Goal: Task Accomplishment & Management: Manage account settings

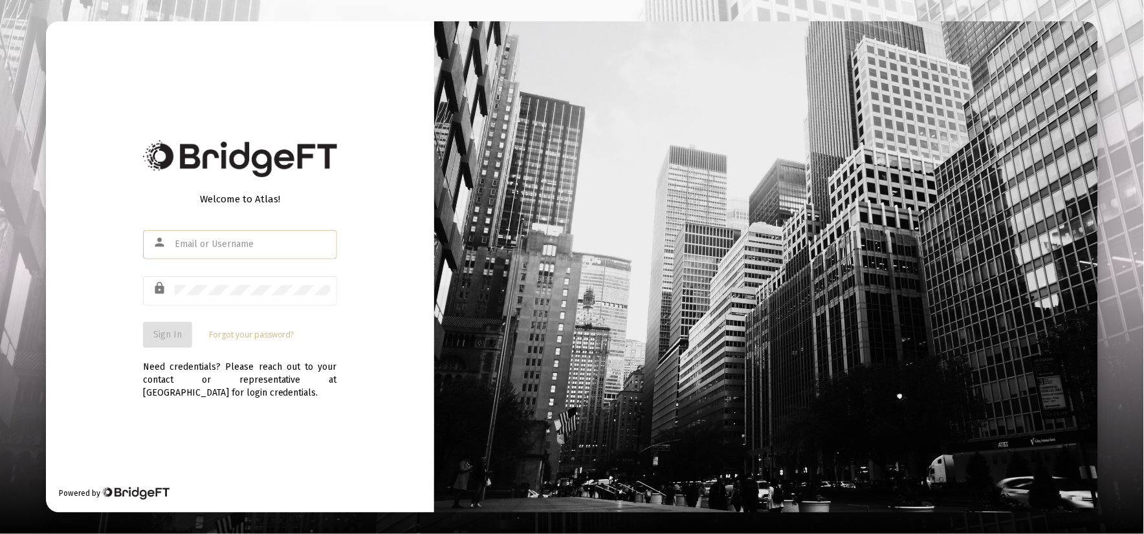
click at [268, 246] on input "text" at bounding box center [252, 244] width 155 height 10
type input "[PERSON_NAME][EMAIL_ADDRESS][DOMAIN_NAME]"
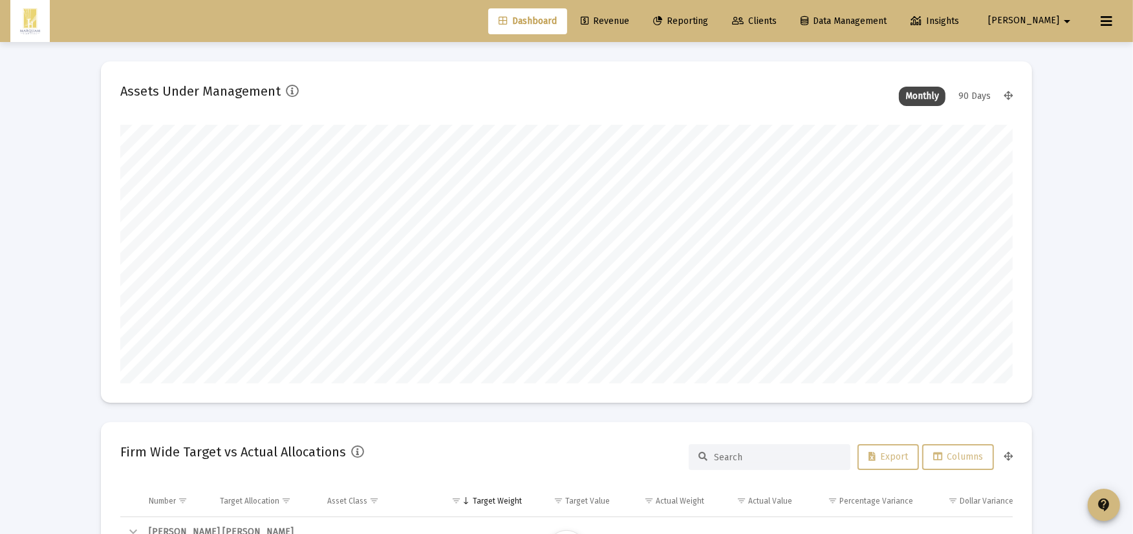
scroll to position [259, 480]
type input "[DATE]"
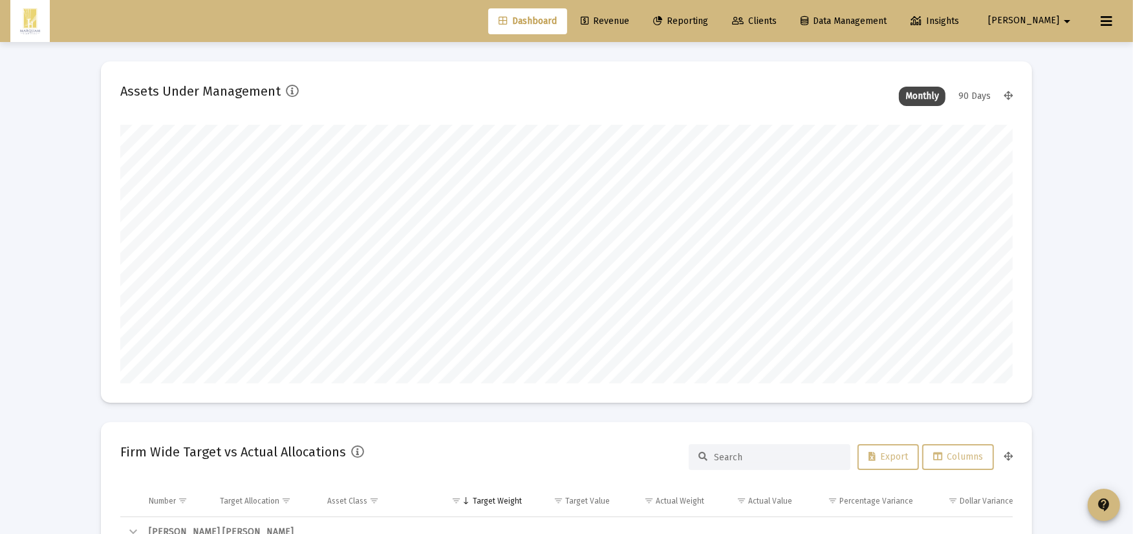
click at [787, 30] on link "Clients" at bounding box center [754, 21] width 65 height 26
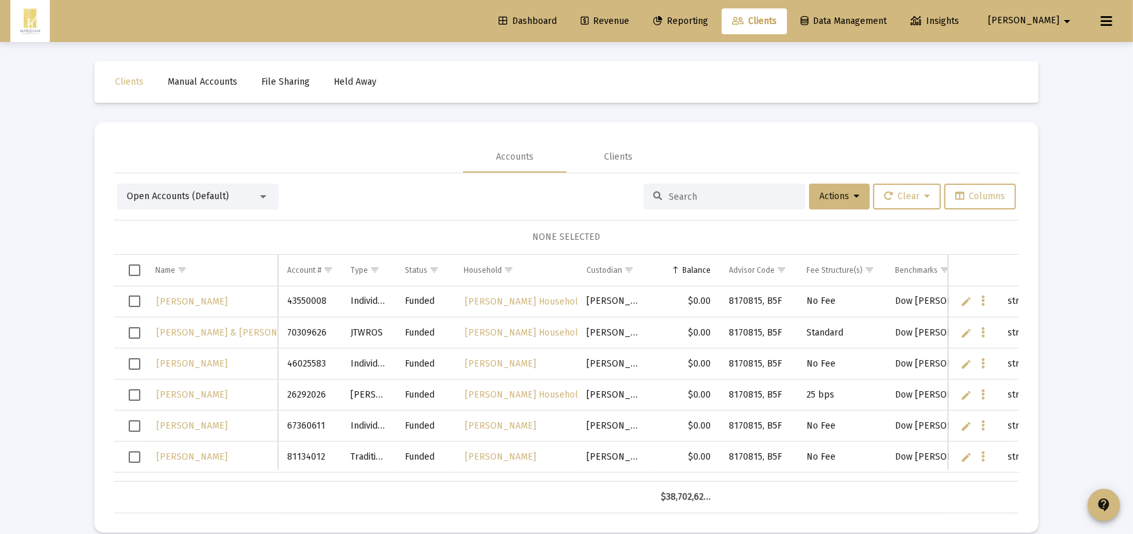
click at [723, 186] on div at bounding box center [725, 197] width 162 height 26
click at [725, 199] on input at bounding box center [732, 196] width 127 height 11
type input "harith"
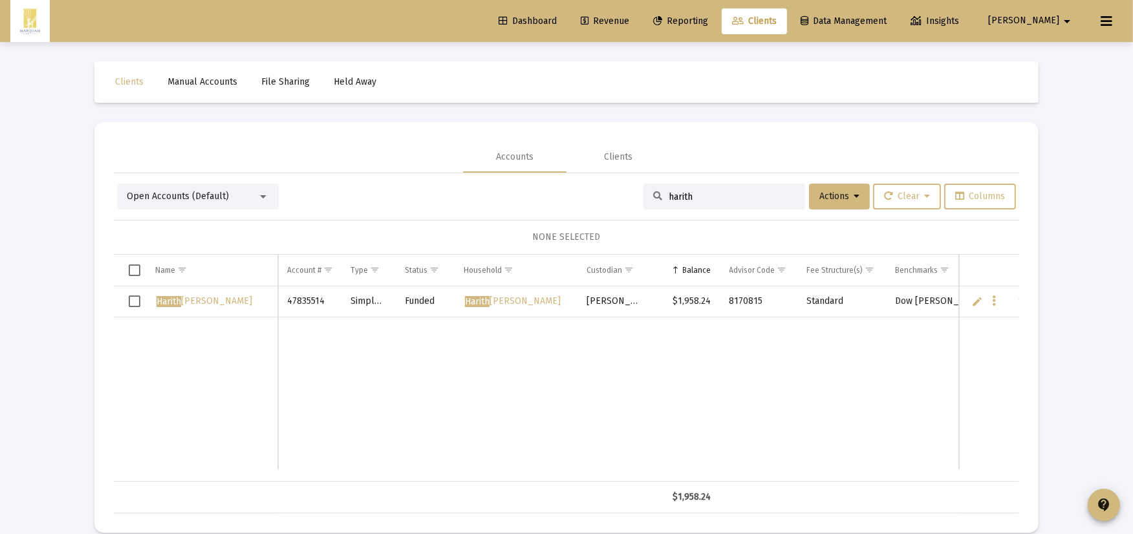
click at [235, 306] on div "[PERSON_NAME]" at bounding box center [211, 301] width 113 height 19
click at [206, 301] on span "[PERSON_NAME]" at bounding box center [205, 301] width 96 height 11
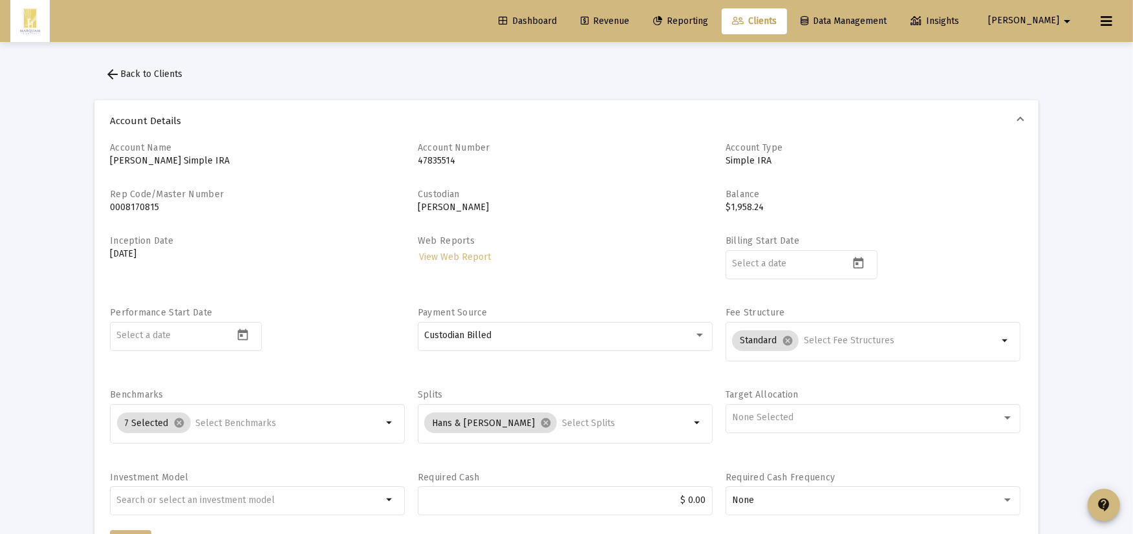
click at [171, 158] on p "[PERSON_NAME] Simple IRA" at bounding box center [257, 161] width 295 height 13
click at [172, 163] on p "[PERSON_NAME] Simple IRA" at bounding box center [257, 161] width 295 height 13
click at [111, 72] on mat-icon "arrow_back" at bounding box center [113, 75] width 16 height 16
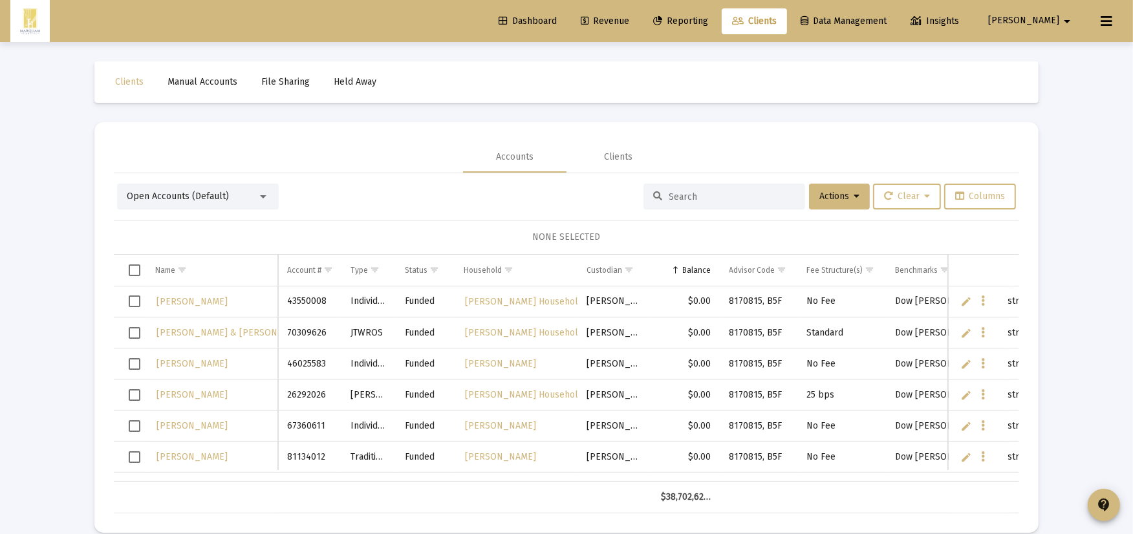
click at [708, 191] on input at bounding box center [732, 196] width 127 height 11
type input "harith"
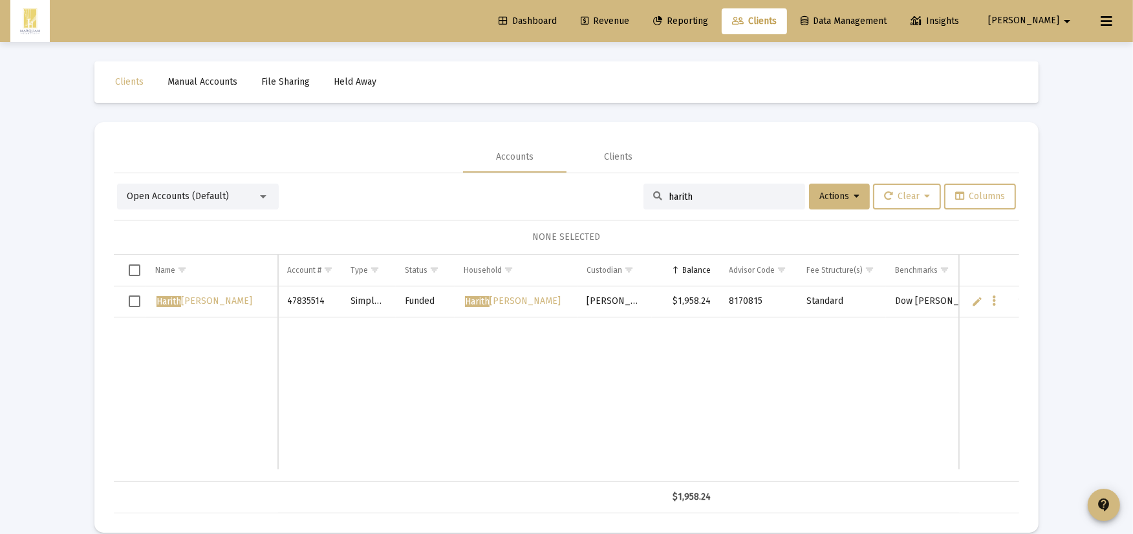
click at [134, 294] on td "Data grid" at bounding box center [130, 302] width 32 height 31
click at [979, 300] on link "Edit" at bounding box center [978, 302] width 12 height 12
click at [194, 301] on input "[PERSON_NAME]" at bounding box center [211, 302] width 131 height 31
type input "[PERSON_NAME]"
click at [598, 384] on td "Data grid" at bounding box center [615, 394] width 74 height 152
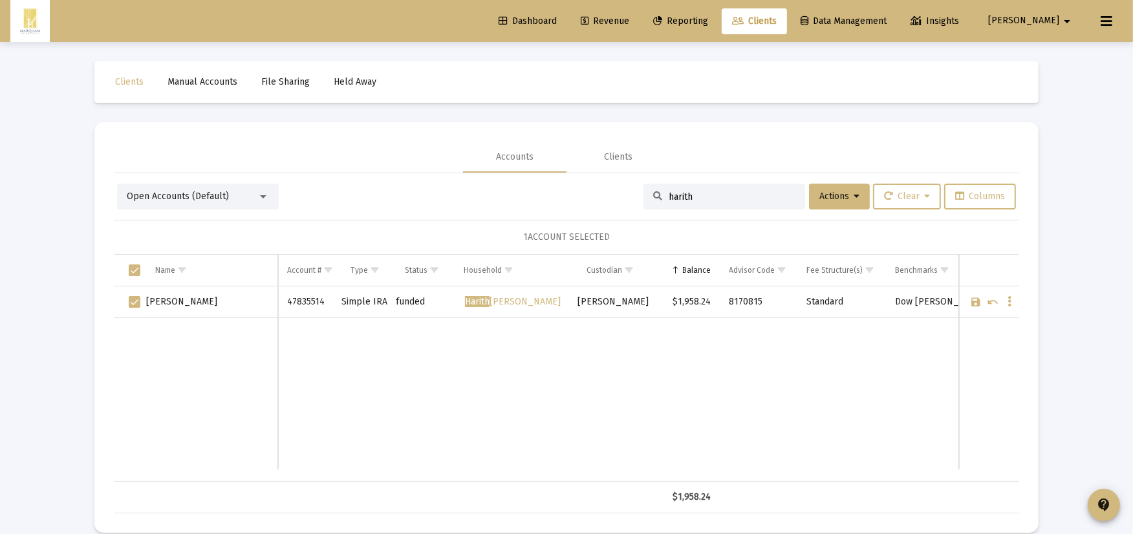
click at [190, 201] on span "Open Accounts (Default)" at bounding box center [178, 196] width 102 height 11
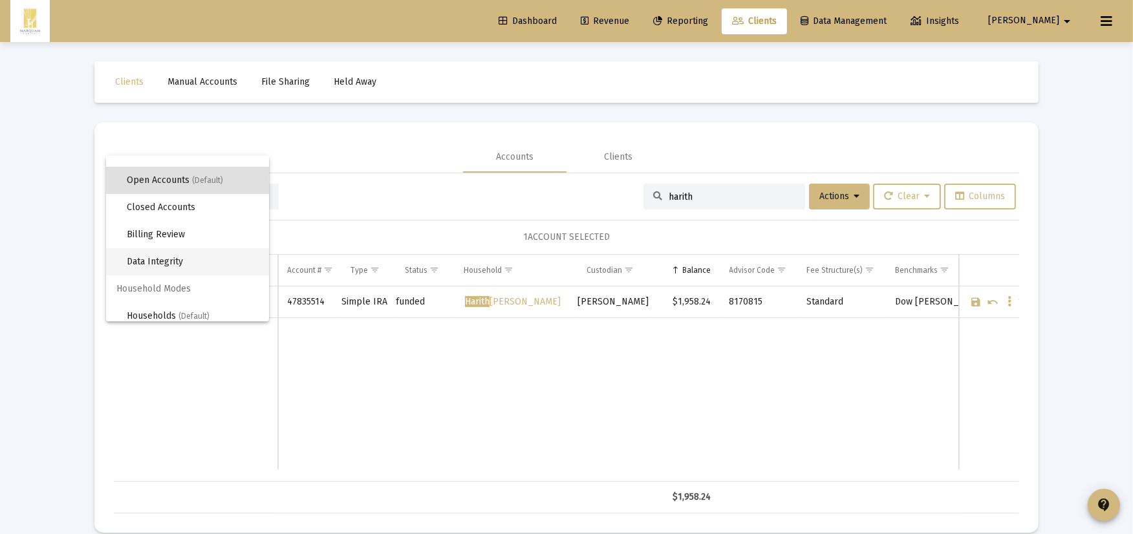
scroll to position [24, 0]
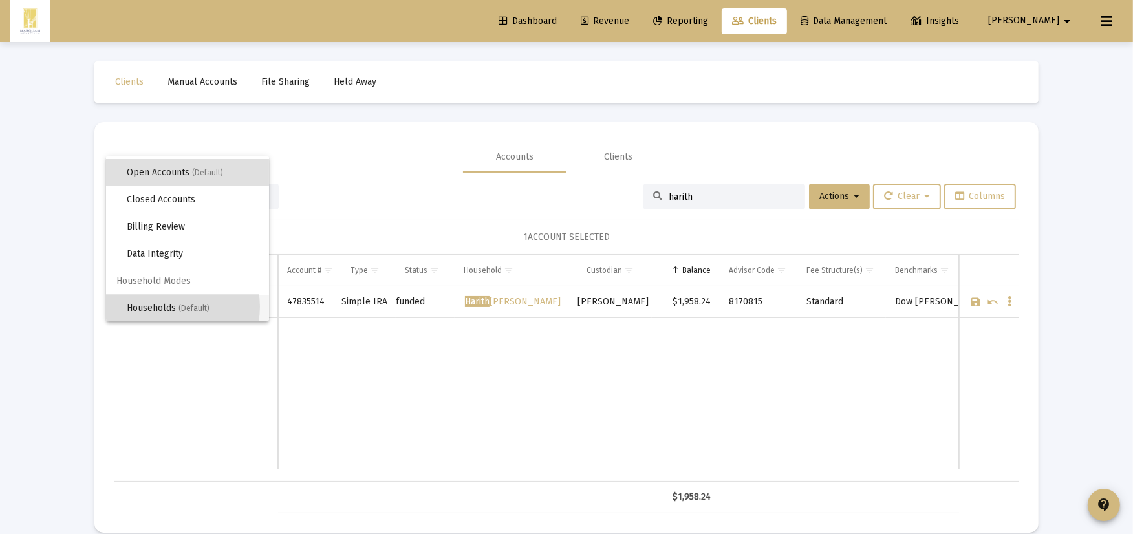
click at [177, 307] on span "Households (Default)" at bounding box center [193, 308] width 132 height 27
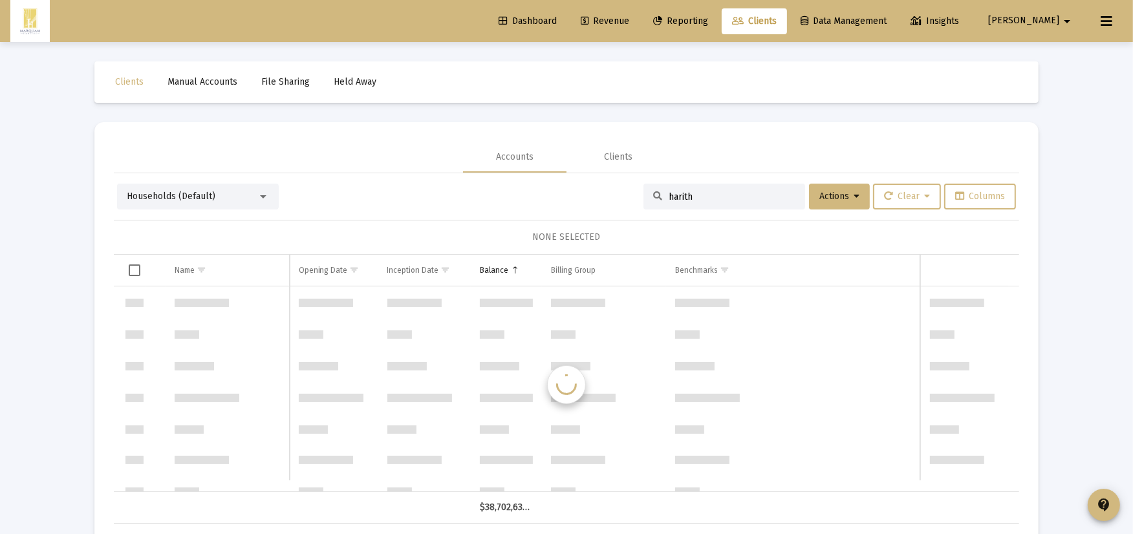
scroll to position [6207, 0]
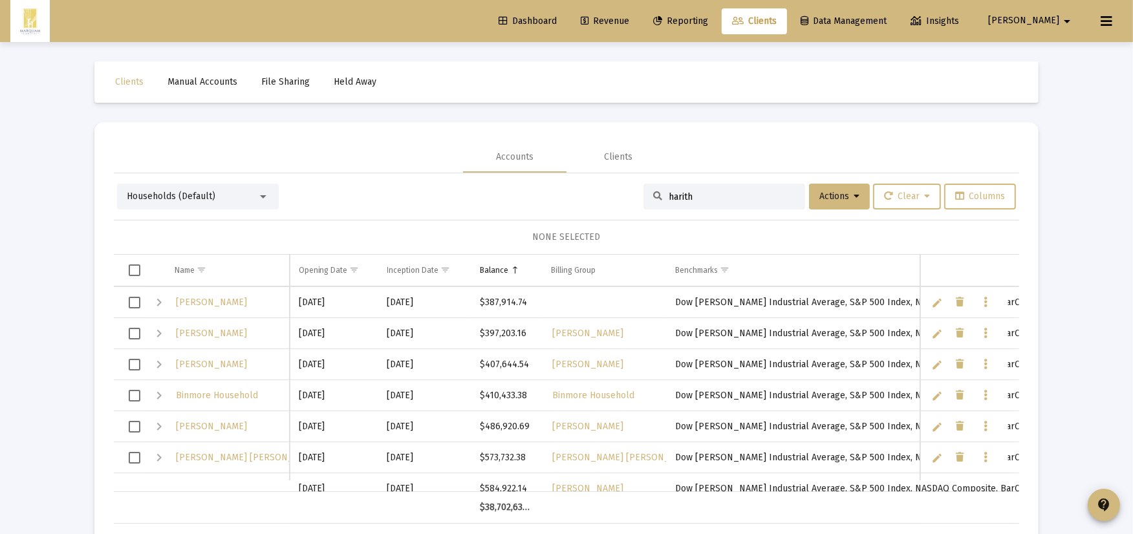
click at [741, 194] on input "harith" at bounding box center [732, 196] width 127 height 11
click at [474, 197] on div "Households (Default) harith Actions Clear Columns" at bounding box center [566, 197] width 899 height 26
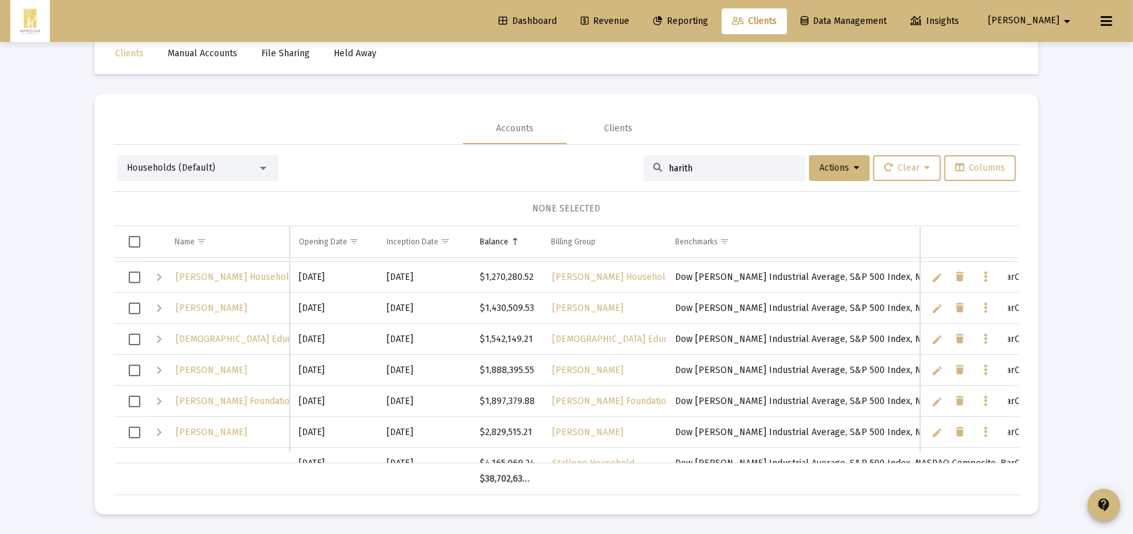
scroll to position [6697, 0]
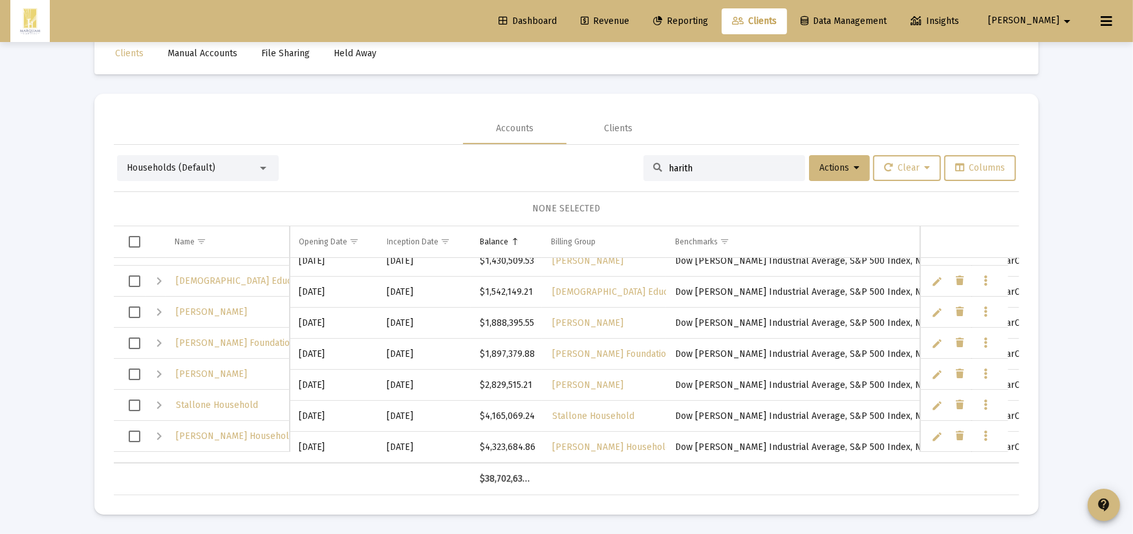
drag, startPoint x: 713, startPoint y: 177, endPoint x: 703, endPoint y: 172, distance: 10.7
click at [703, 172] on div "harith" at bounding box center [725, 168] width 162 height 26
drag, startPoint x: 703, startPoint y: 172, endPoint x: 182, endPoint y: 136, distance: 522.0
click at [464, 167] on div "Households (Default) harith Actions Clear Columns" at bounding box center [566, 168] width 899 height 26
type input "al"
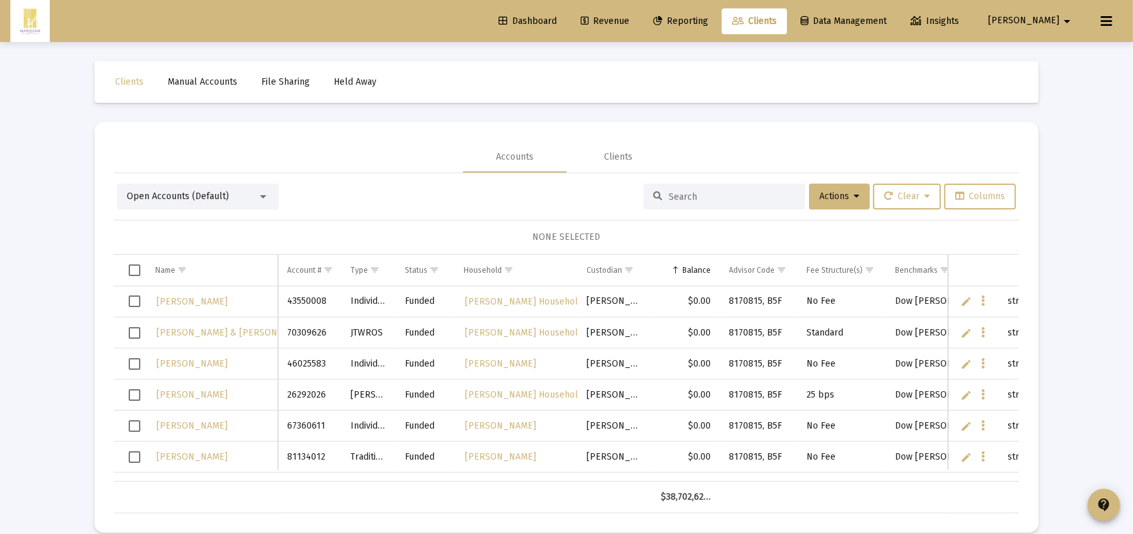
click at [745, 197] on input at bounding box center [732, 196] width 127 height 11
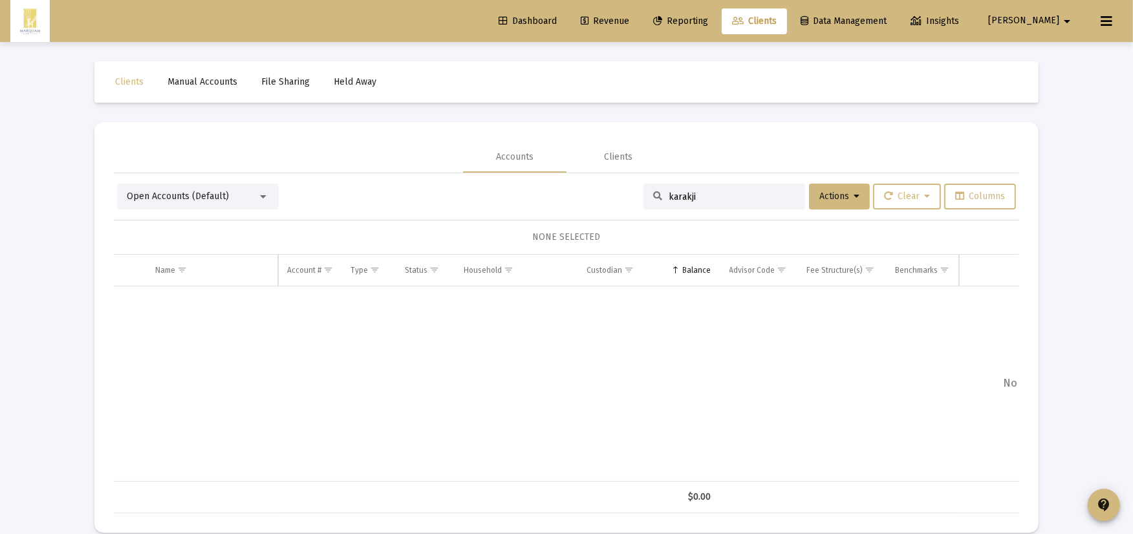
type input "karakji"
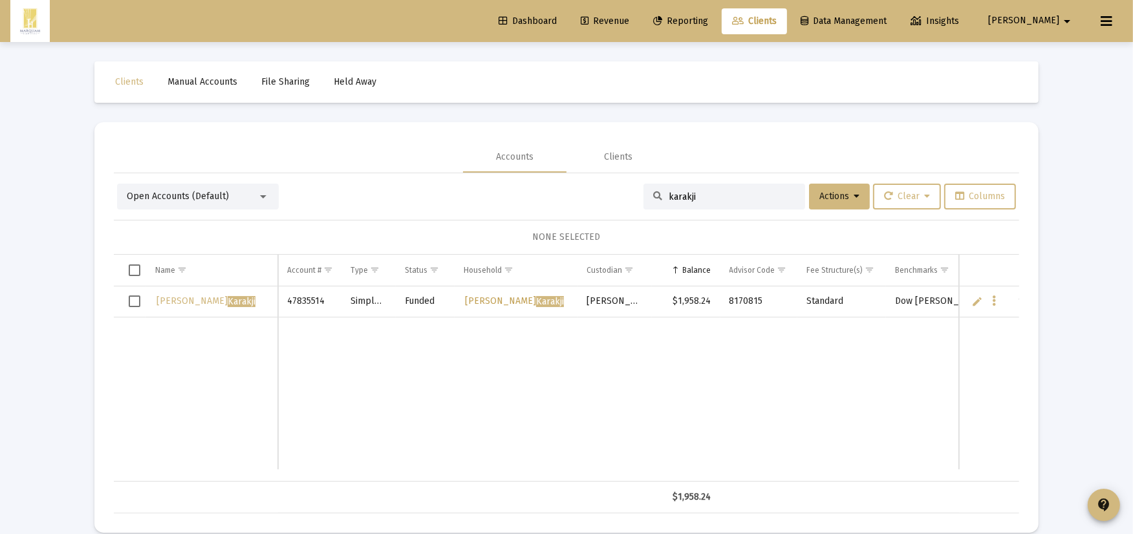
click at [536, 306] on span "Karakji" at bounding box center [550, 301] width 28 height 11
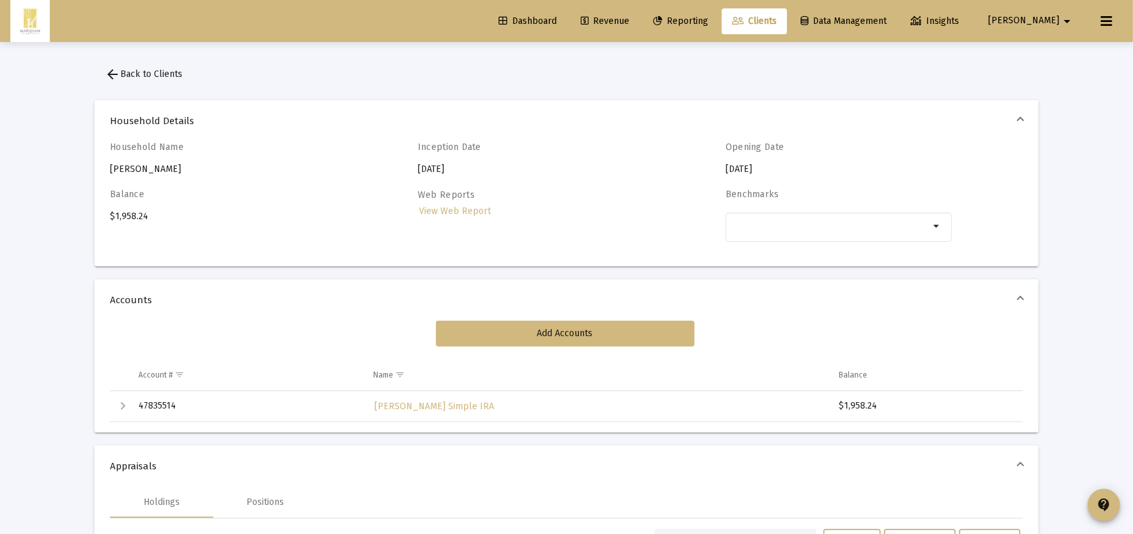
click at [164, 164] on div "Household Name Harith Al Karakji" at bounding box center [223, 159] width 226 height 34
click at [176, 156] on div "Household Name Harith Al Karakji" at bounding box center [223, 159] width 226 height 34
drag, startPoint x: 177, startPoint y: 156, endPoint x: 177, endPoint y: 169, distance: 12.9
click at [177, 169] on div "Household Name Harith Al Karakji" at bounding box center [223, 159] width 226 height 34
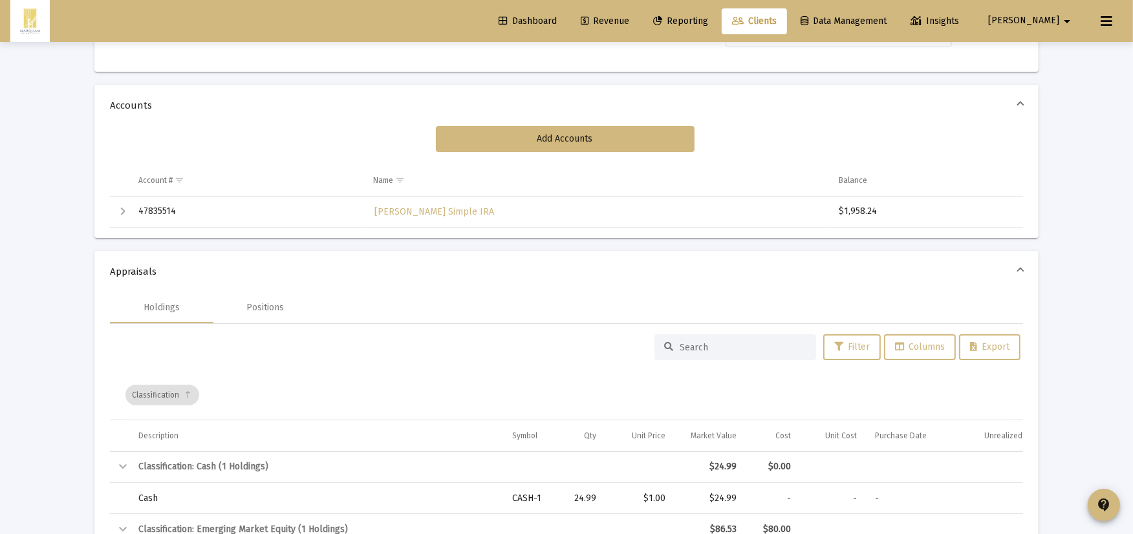
scroll to position [215, 0]
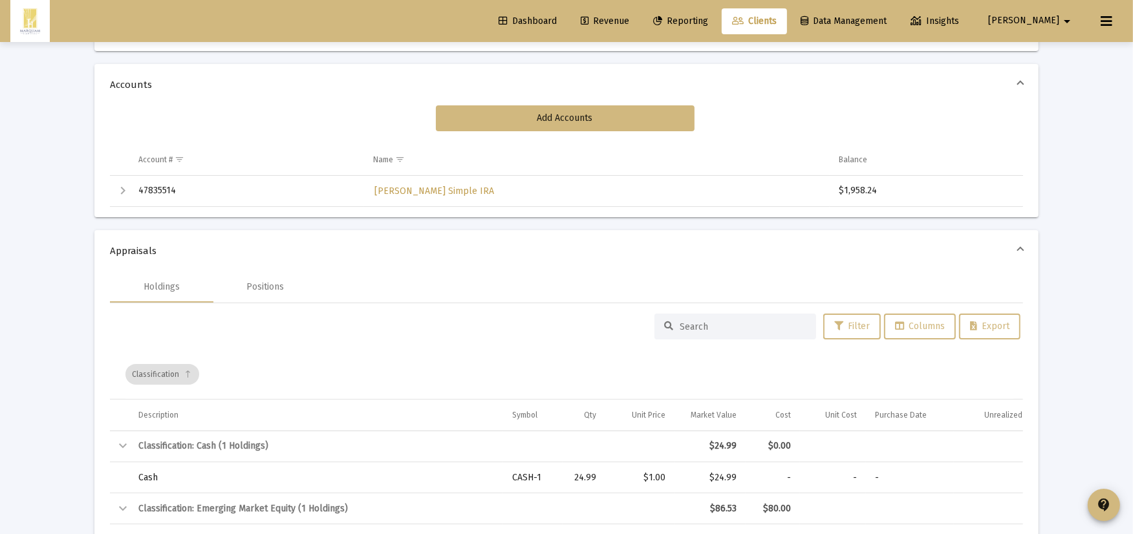
click at [408, 191] on span "[PERSON_NAME] Simple IRA" at bounding box center [435, 191] width 120 height 11
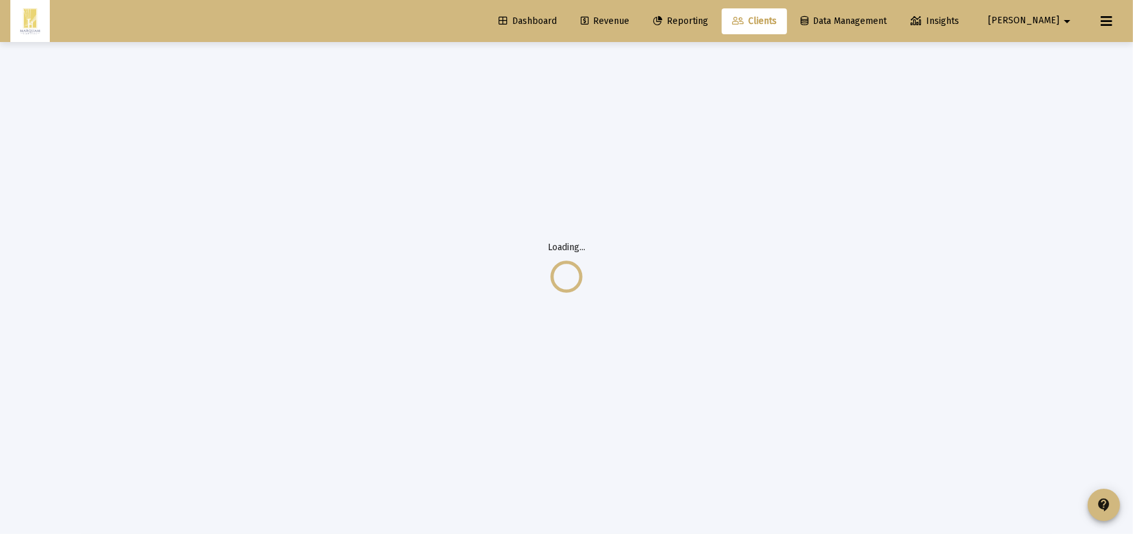
scroll to position [42, 0]
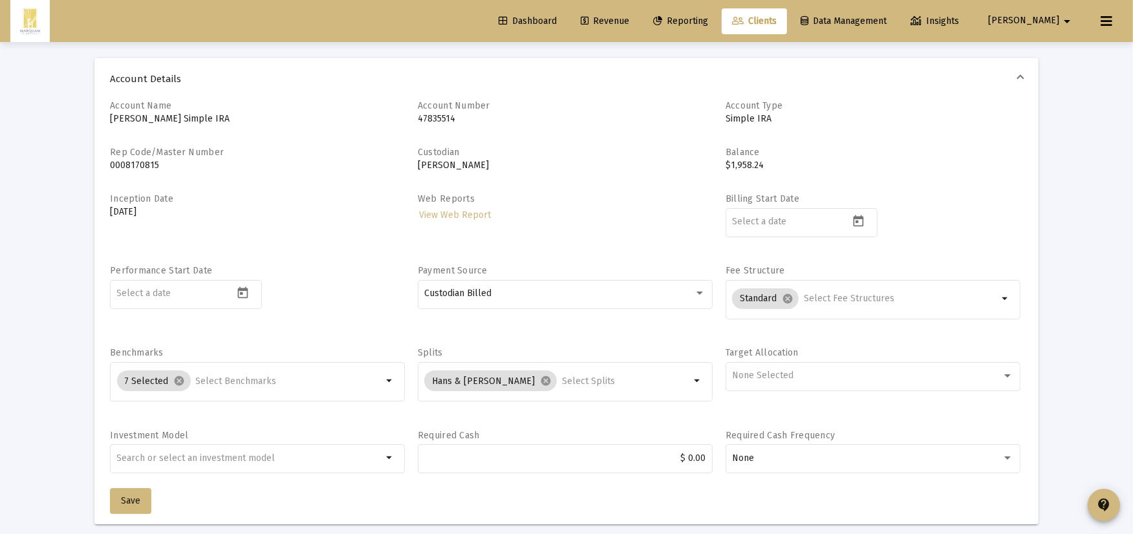
click at [180, 111] on div "Account Name Harith Al Karakji Simple IRA" at bounding box center [257, 117] width 295 height 34
click at [182, 114] on p "[PERSON_NAME] Simple IRA" at bounding box center [257, 119] width 295 height 13
click at [102, 78] on mat-expansion-panel-header "Account Details" at bounding box center [566, 78] width 944 height 41
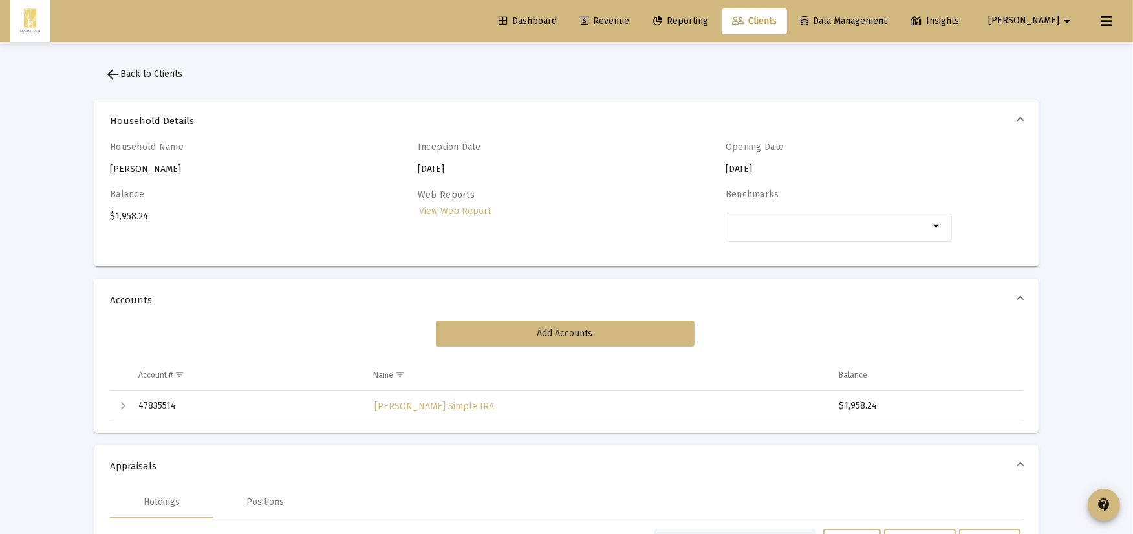
click at [131, 80] on button "arrow_back Back to Clients" at bounding box center [143, 74] width 98 height 26
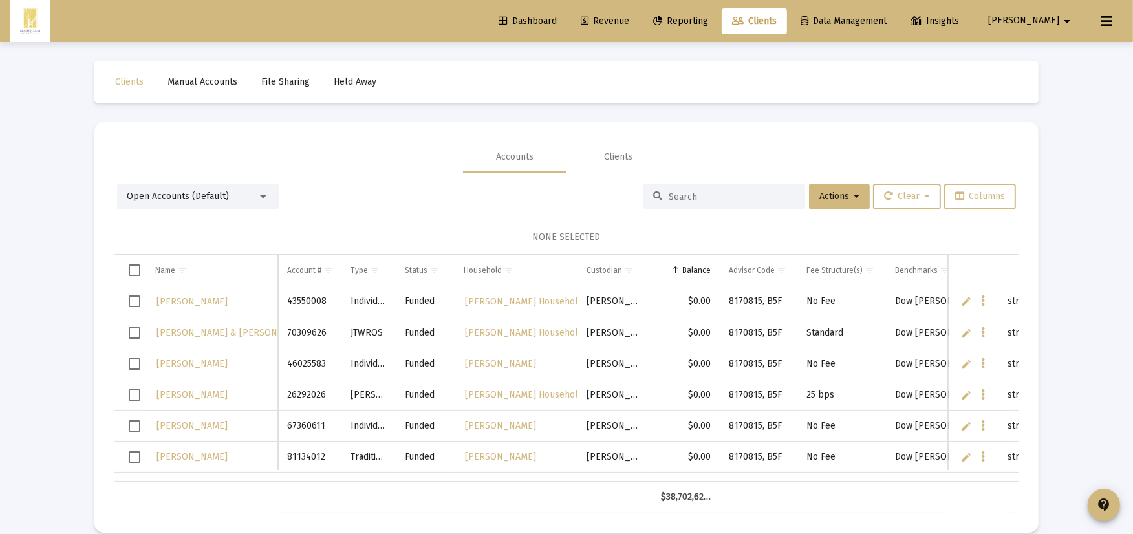
click at [252, 190] on div "Open Accounts (Default)" at bounding box center [192, 196] width 131 height 13
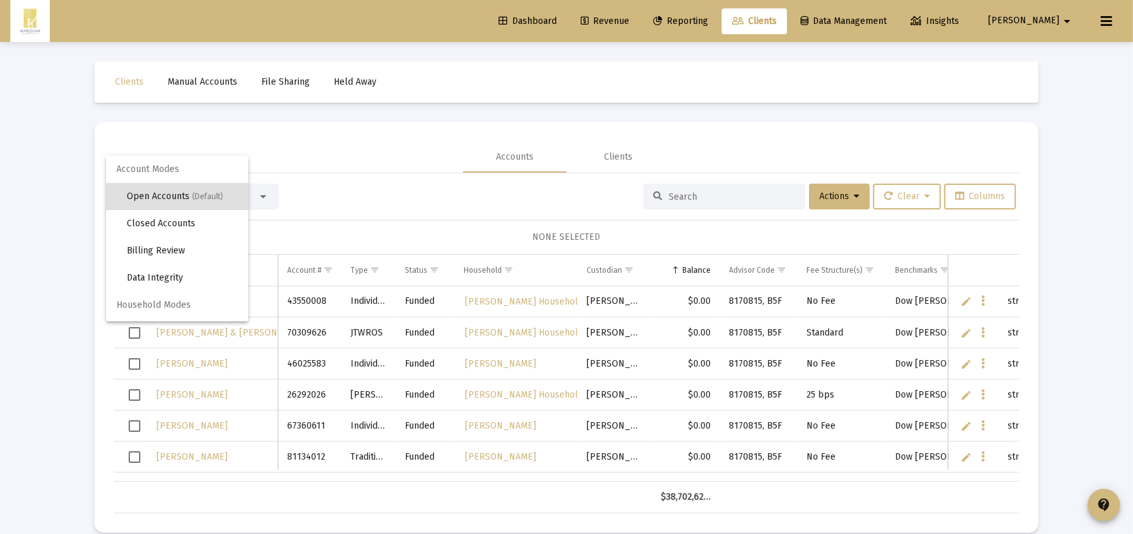
click at [248, 192] on mat-option "Open Accounts (Default)" at bounding box center [177, 196] width 142 height 27
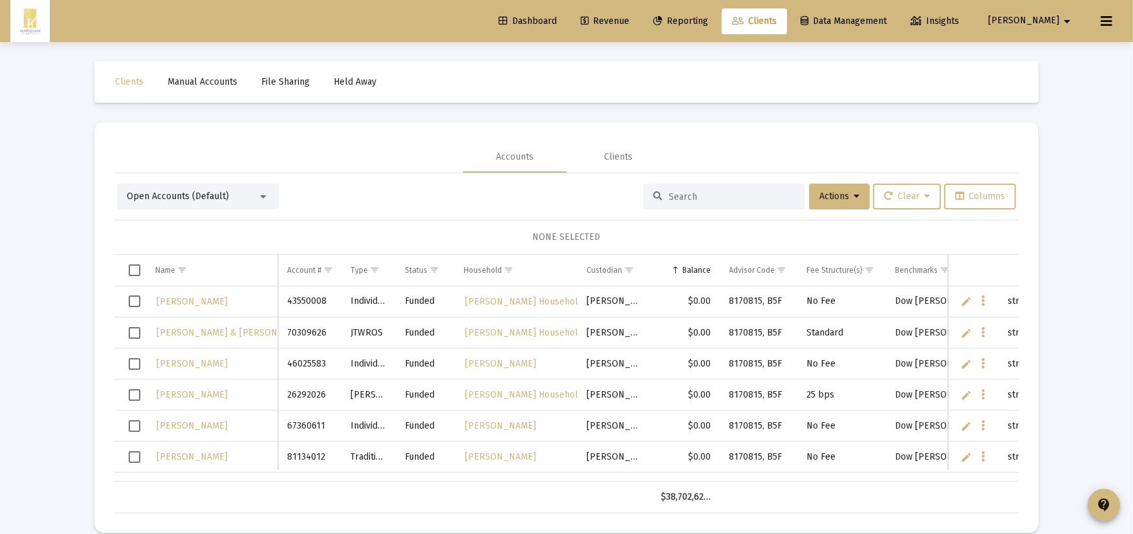
click at [250, 192] on div "Open Accounts (Default)" at bounding box center [192, 196] width 131 height 13
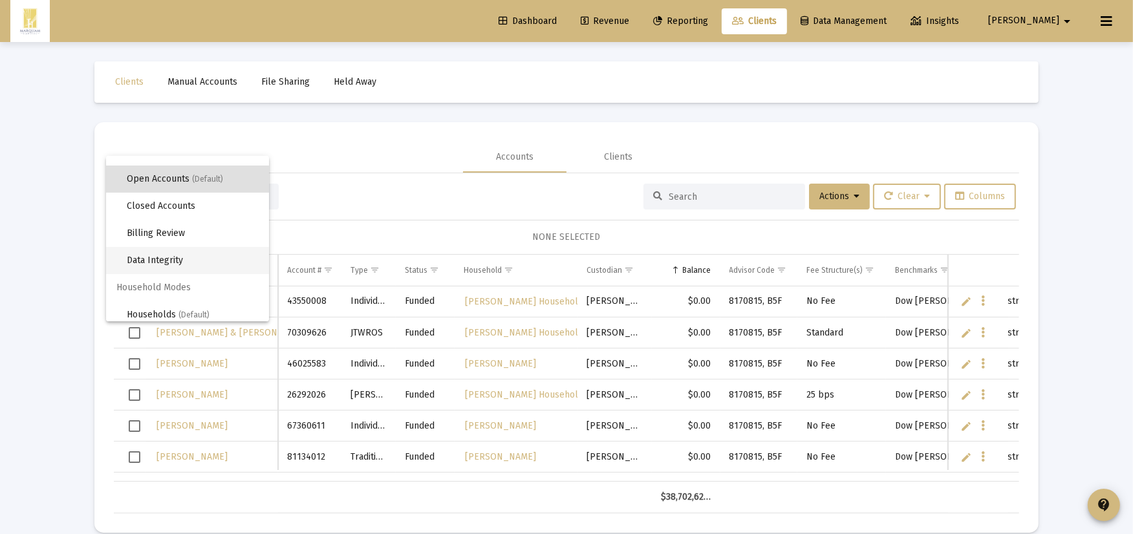
scroll to position [24, 0]
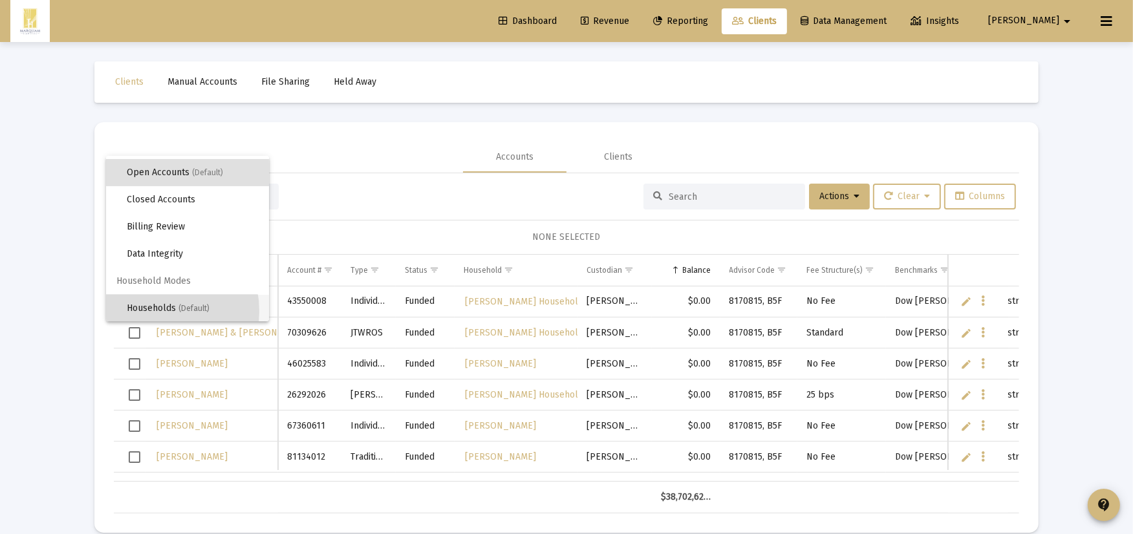
click at [151, 311] on span "Households (Default)" at bounding box center [193, 308] width 132 height 27
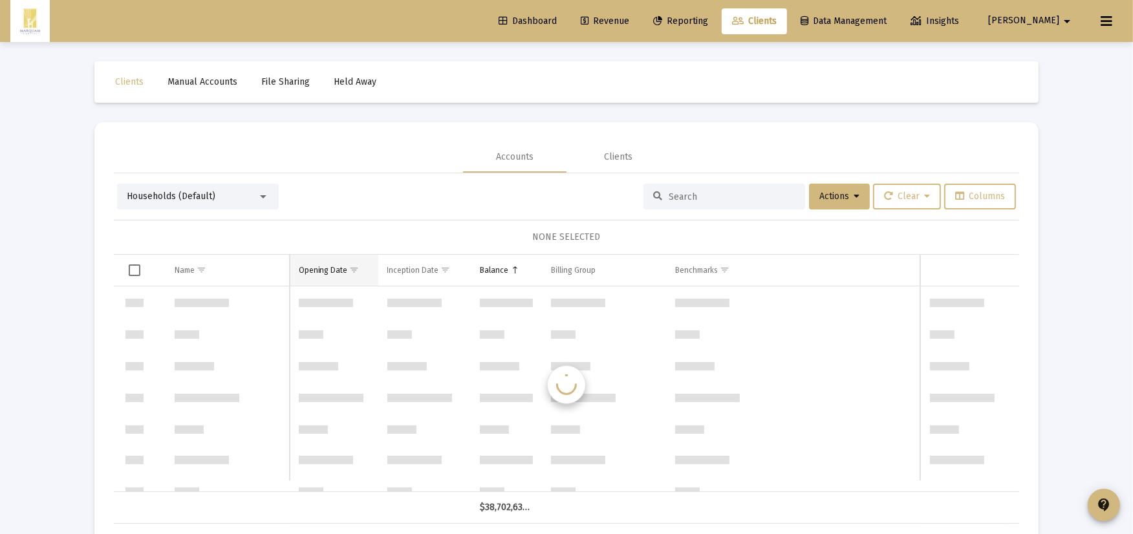
scroll to position [6207, 0]
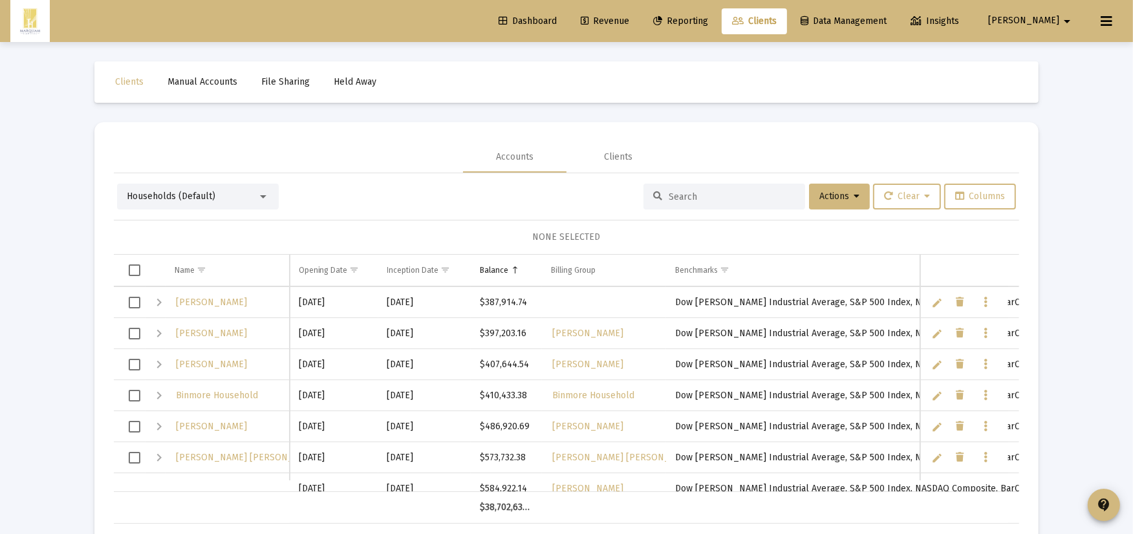
click at [709, 206] on div at bounding box center [725, 197] width 162 height 26
click at [699, 198] on input at bounding box center [732, 196] width 127 height 11
type input "harith"
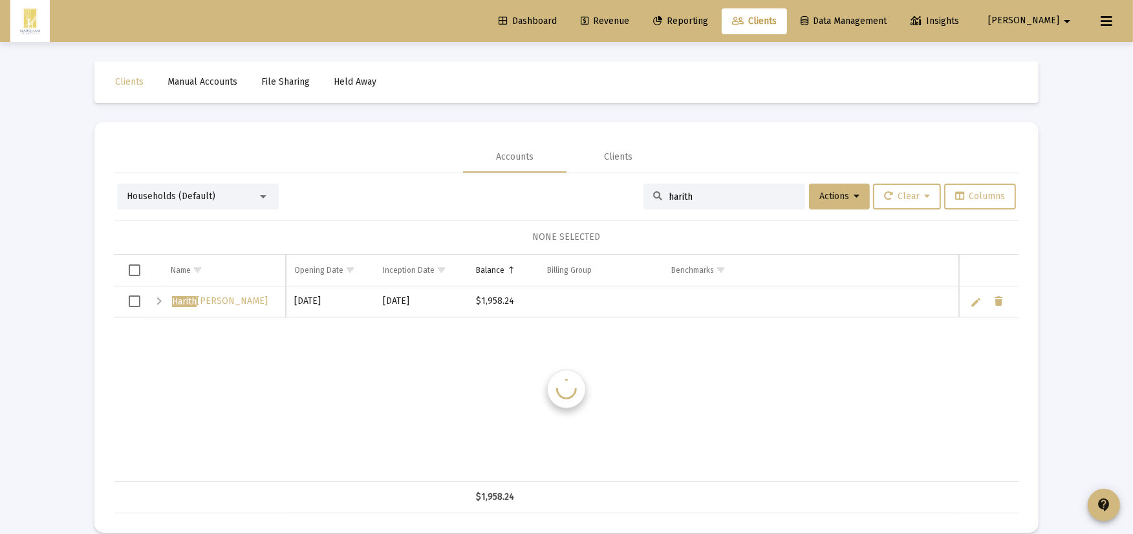
scroll to position [0, 0]
click at [156, 305] on div "Expand" at bounding box center [159, 302] width 16 height 16
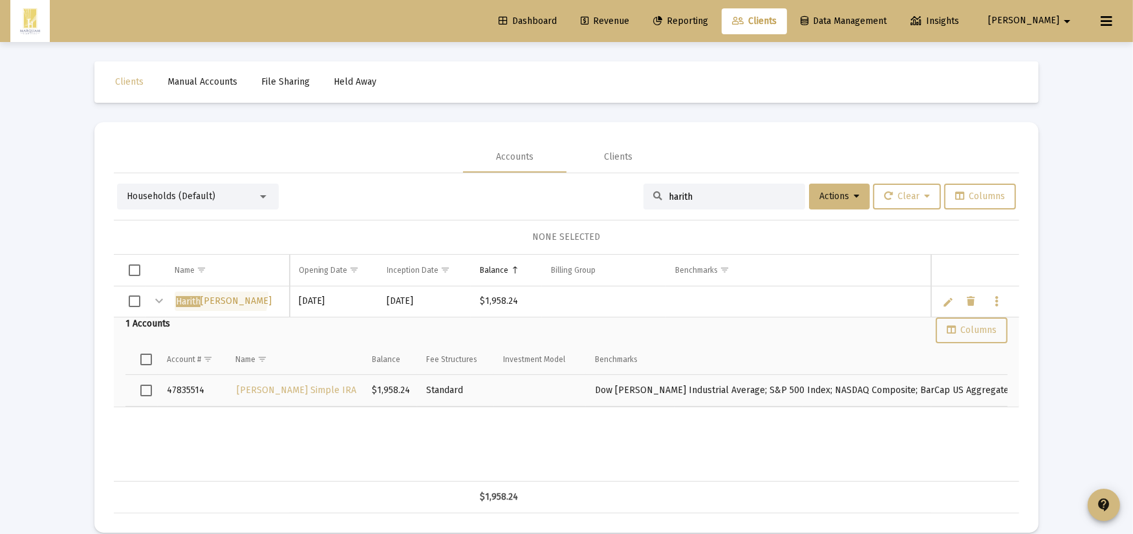
click at [221, 298] on span "[PERSON_NAME]" at bounding box center [224, 301] width 96 height 11
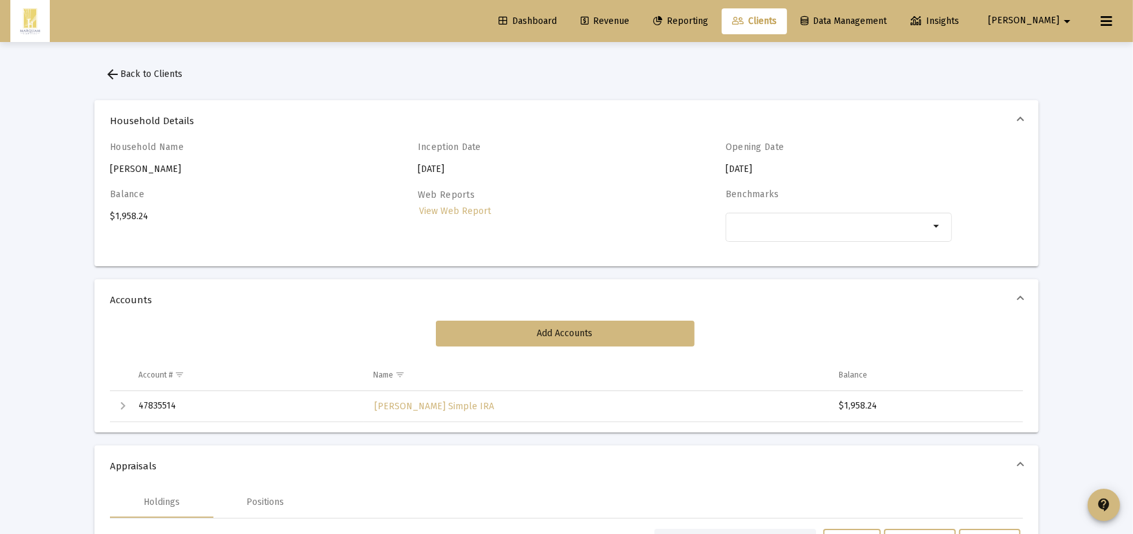
click at [164, 143] on h4 "Household Name" at bounding box center [223, 147] width 226 height 11
click at [162, 158] on div "Household Name Harith Al Karakji" at bounding box center [223, 159] width 226 height 34
click at [162, 168] on div "Household Name Harith Al Karakji" at bounding box center [223, 159] width 226 height 34
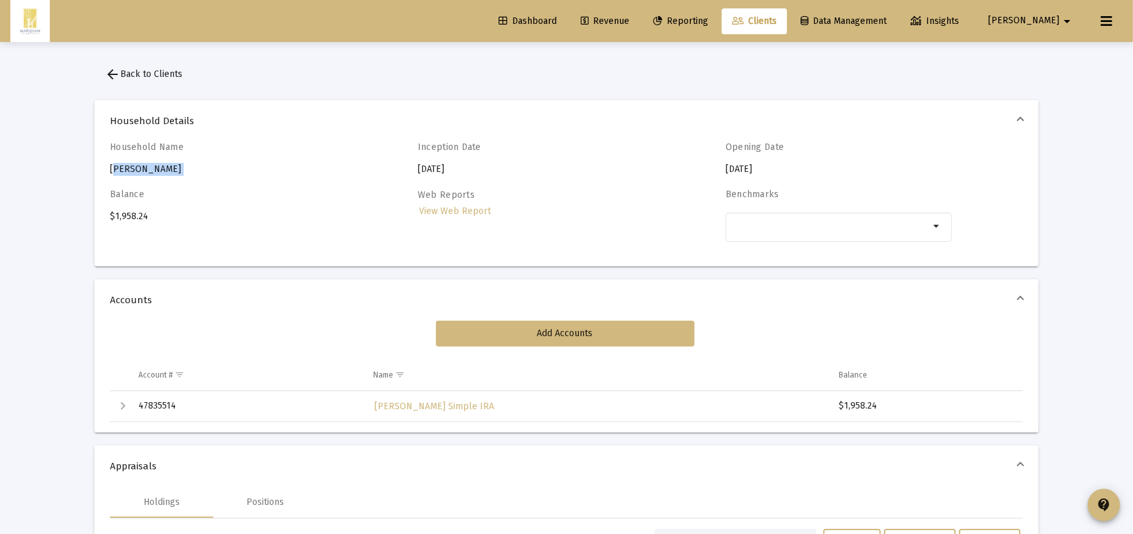
click at [162, 168] on div "Household Name Harith Al Karakji" at bounding box center [223, 159] width 226 height 34
drag, startPoint x: 162, startPoint y: 168, endPoint x: 121, endPoint y: 72, distance: 104.1
click at [121, 72] on span "arrow_back Back to Clients" at bounding box center [144, 74] width 78 height 11
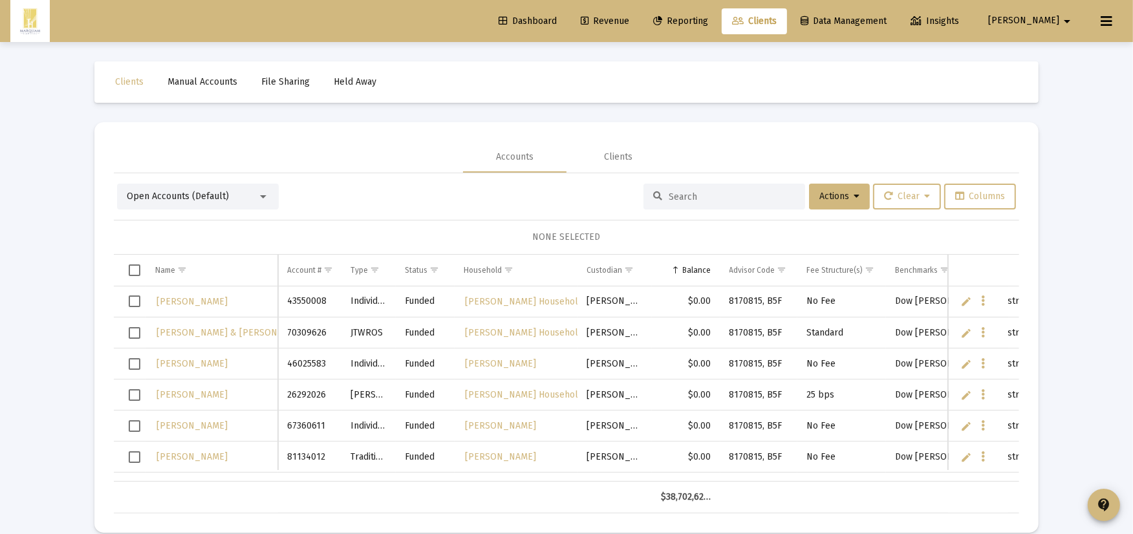
click at [844, 181] on div "Open Accounts (Default) Actions Clear Columns NONE SELECTED Name Name Account #…" at bounding box center [567, 343] width 906 height 340
click at [787, 201] on input at bounding box center [732, 196] width 127 height 11
type input "harith"
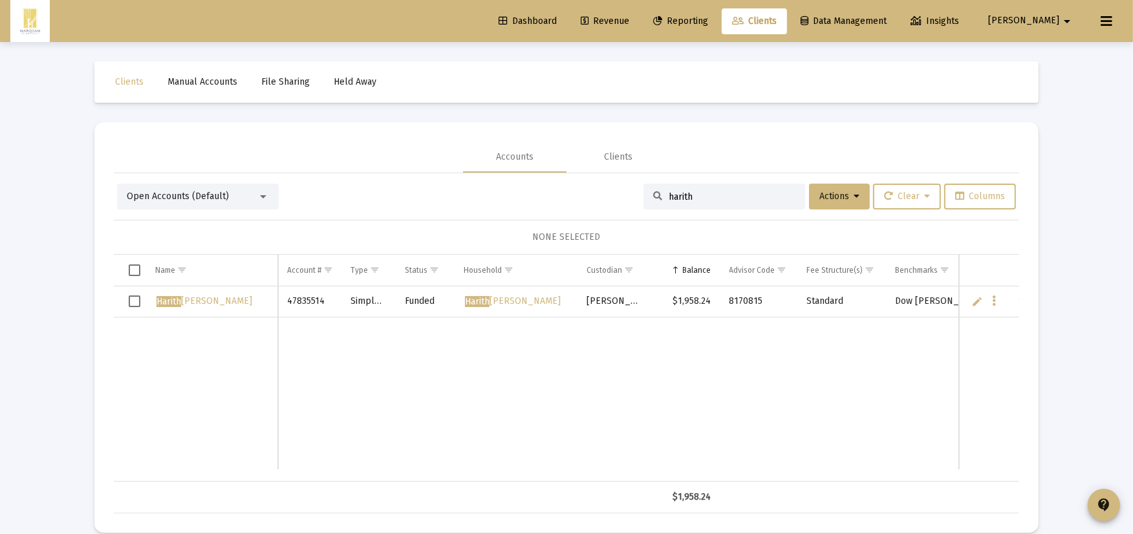
click at [980, 303] on link "Edit" at bounding box center [978, 302] width 12 height 12
click at [195, 305] on input "[PERSON_NAME]" at bounding box center [211, 302] width 131 height 31
type input "[PERSON_NAME]"
click at [993, 305] on icon "Data grid" at bounding box center [995, 302] width 4 height 16
click at [516, 300] on div at bounding box center [566, 267] width 1133 height 534
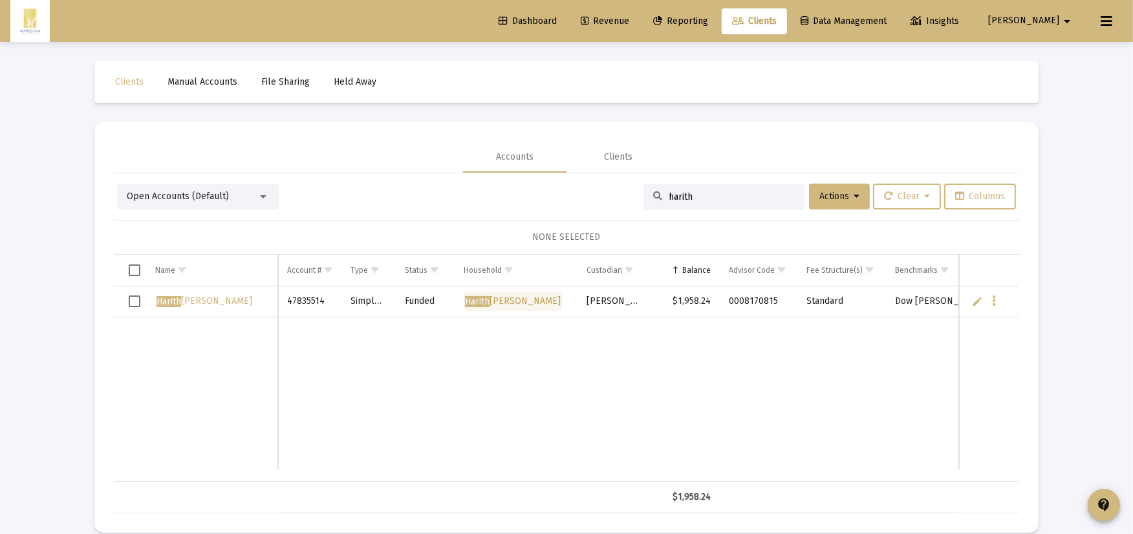
click at [516, 300] on span "[PERSON_NAME]" at bounding box center [513, 301] width 96 height 11
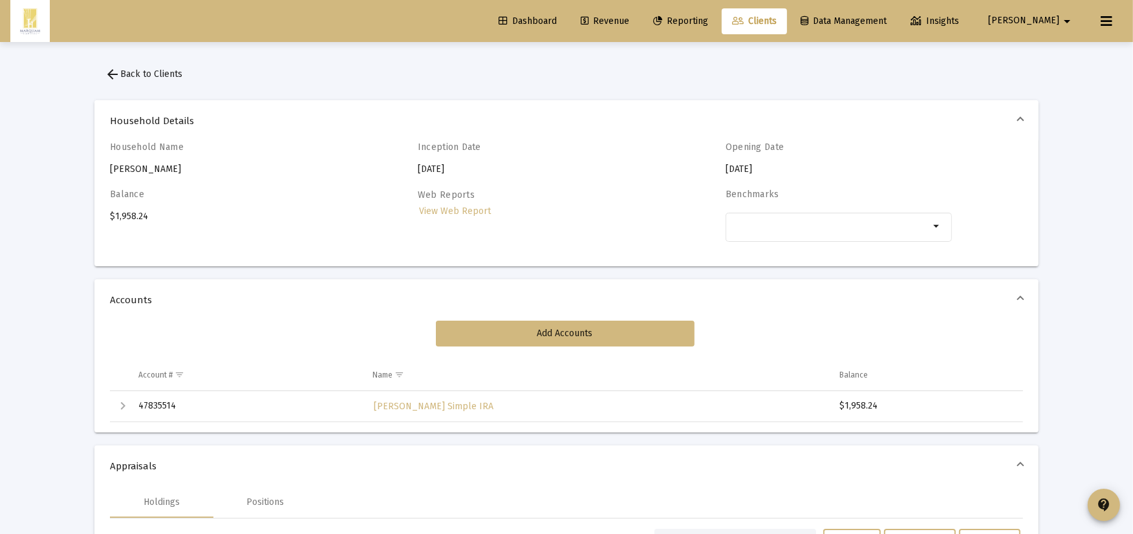
click at [160, 140] on mat-expansion-panel-header "Household Details" at bounding box center [566, 120] width 944 height 41
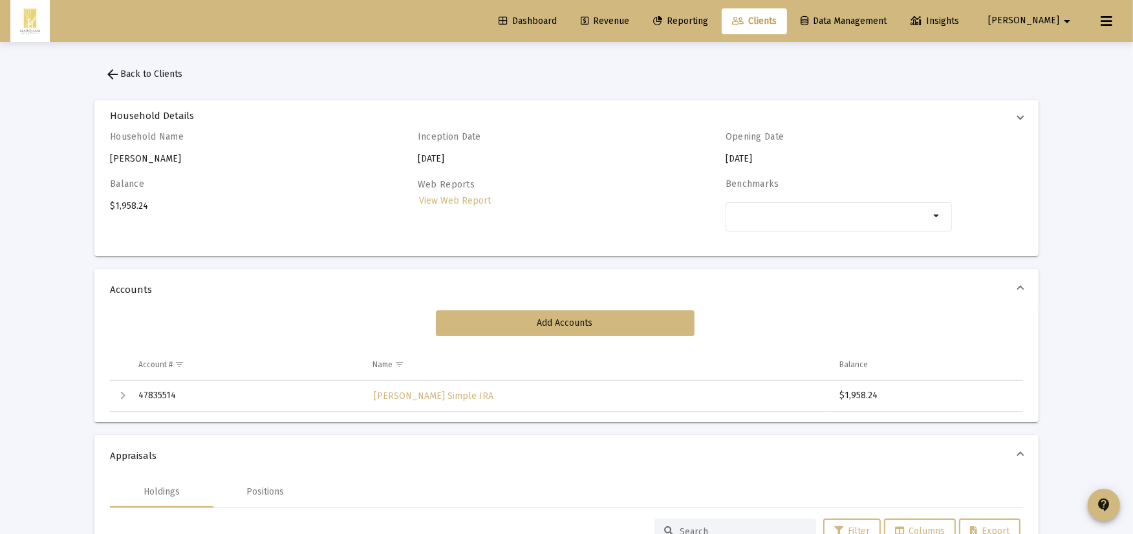
click at [160, 283] on span "Accounts" at bounding box center [564, 289] width 908 height 13
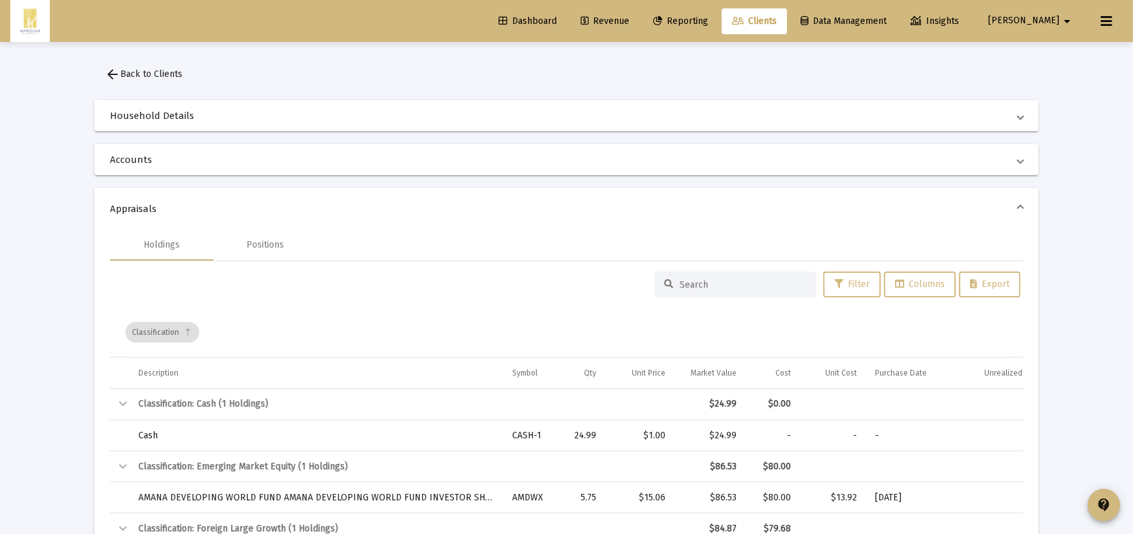
click at [151, 120] on span "Household Details" at bounding box center [564, 115] width 908 height 13
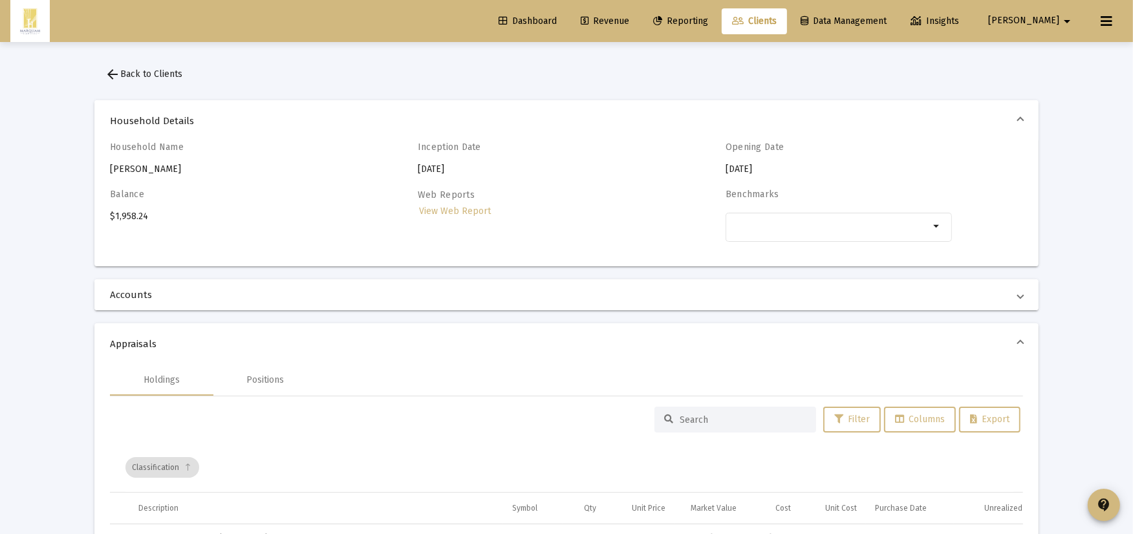
drag, startPoint x: 142, startPoint y: 138, endPoint x: 139, endPoint y: 201, distance: 63.5
click at [144, 139] on mat-expansion-panel-header "Household Details" at bounding box center [566, 120] width 944 height 41
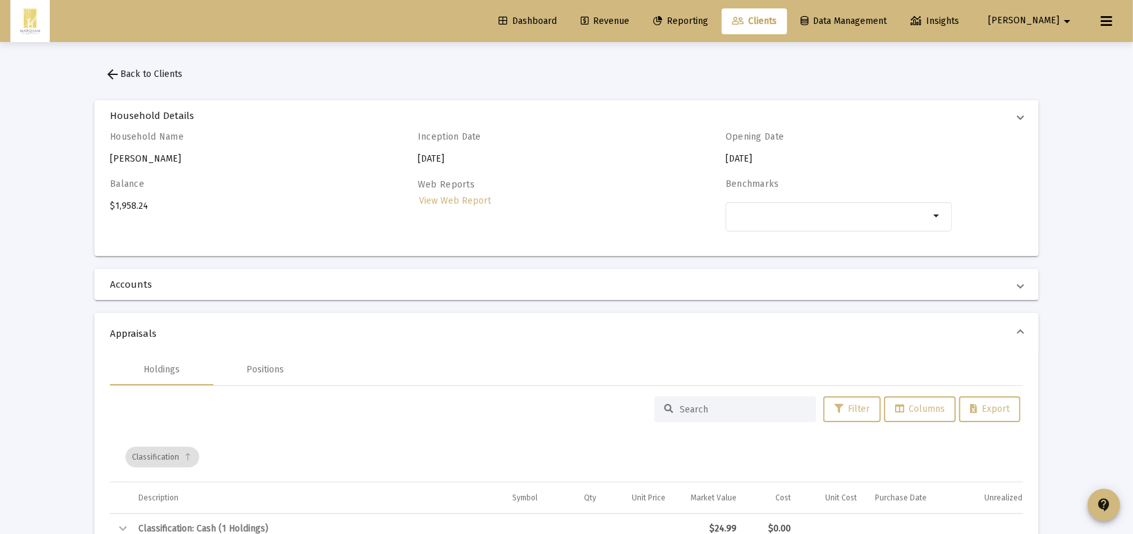
click at [136, 313] on mat-expansion-panel-header "Appraisals" at bounding box center [566, 333] width 944 height 41
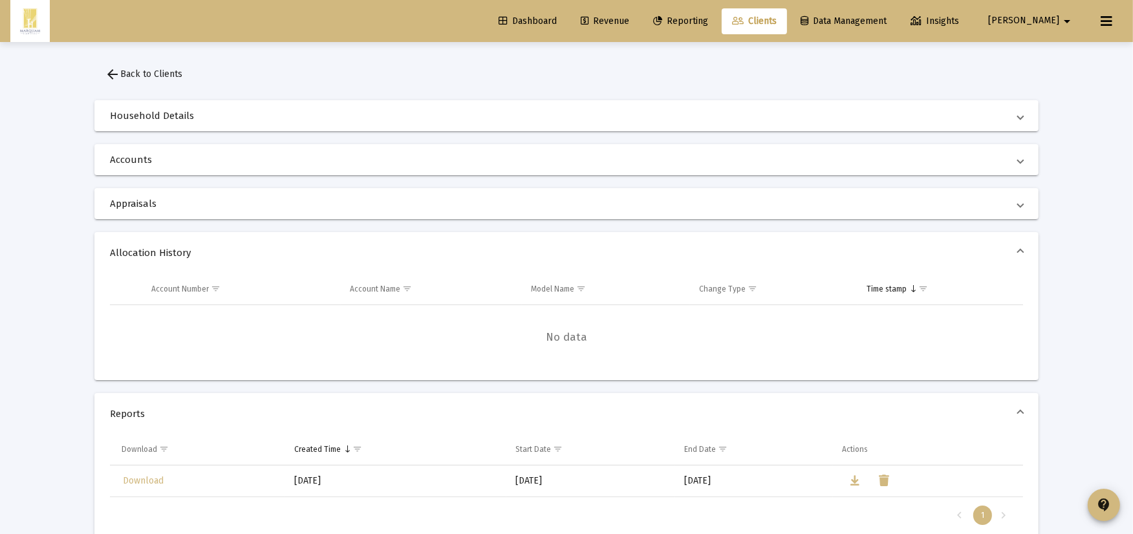
drag, startPoint x: 134, startPoint y: 199, endPoint x: 135, endPoint y: 131, distance: 67.3
click at [135, 131] on div "Household Details Household Name Harith Al Karakji Inception Date 2025-07-23 Op…" at bounding box center [566, 411] width 944 height 648
click at [144, 244] on mat-expansion-panel-header "Allocation History" at bounding box center [566, 252] width 944 height 41
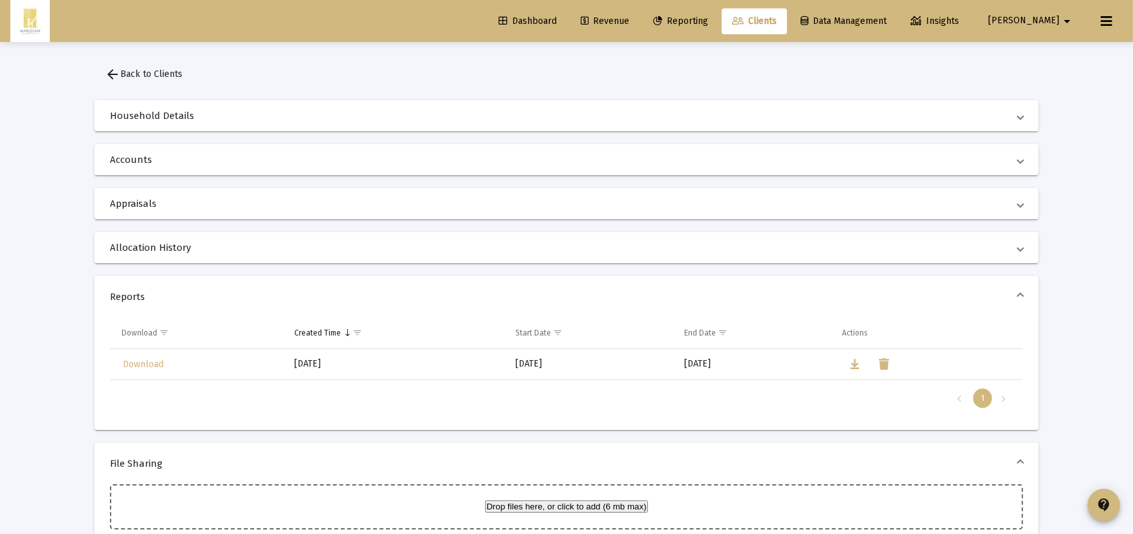
click at [147, 287] on mat-expansion-panel-header "Reports" at bounding box center [566, 296] width 944 height 41
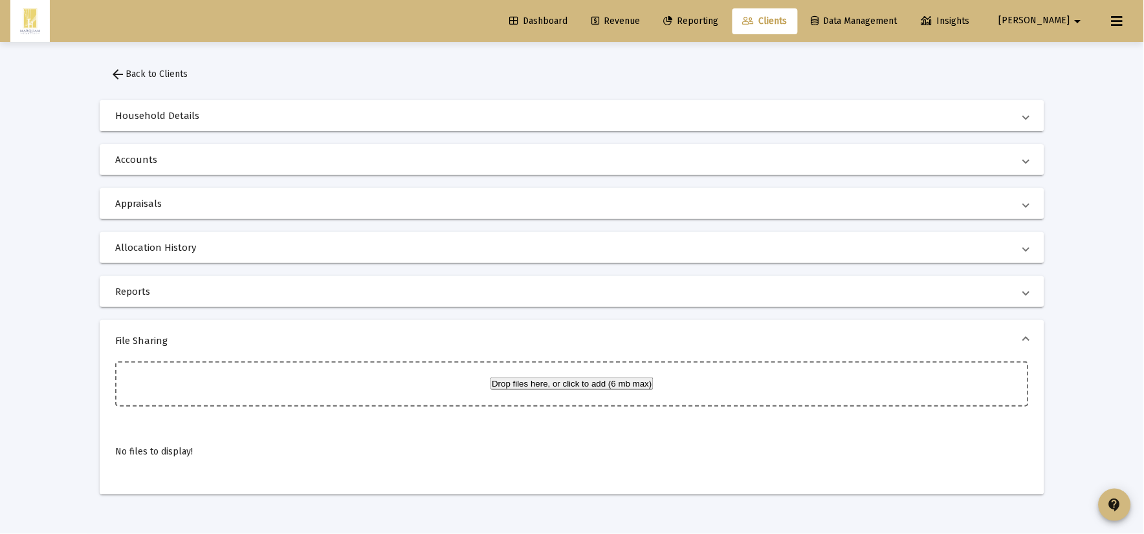
click at [165, 124] on mat-expansion-panel-header "Household Details" at bounding box center [572, 115] width 944 height 31
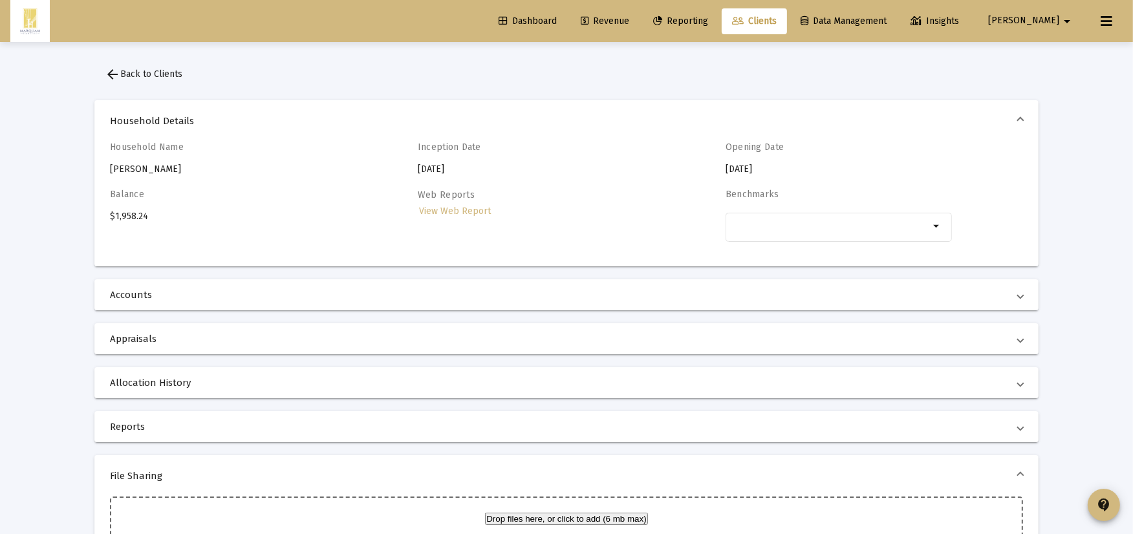
click at [166, 147] on h4 "Household Name" at bounding box center [223, 147] width 226 height 11
click at [166, 166] on div "Household Name Harith Al Karakji" at bounding box center [223, 159] width 226 height 34
click at [183, 178] on div "Household Name Harith Al Karakji Inception Date 2025-07-23 Opening Date 2025-07…" at bounding box center [566, 199] width 913 height 114
click at [183, 176] on div "Household Name Harith Al Karakji Inception Date 2025-07-23 Opening Date 2025-07…" at bounding box center [566, 199] width 913 height 114
click at [183, 172] on div "Household Name Harith Al Karakji" at bounding box center [223, 159] width 226 height 34
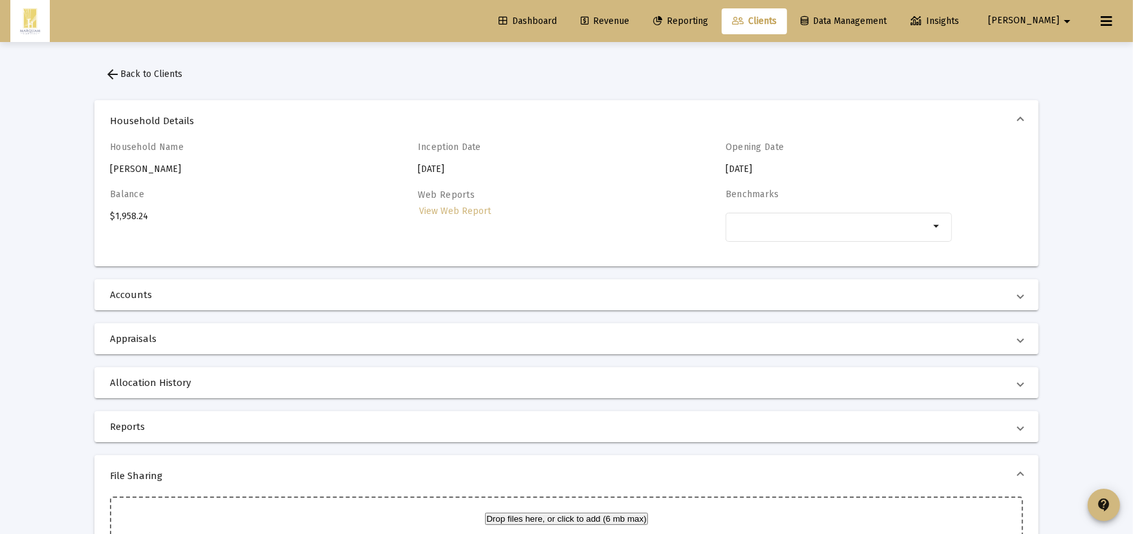
click at [184, 168] on div "Household Name Harith Al Karakji" at bounding box center [223, 159] width 226 height 34
drag, startPoint x: 184, startPoint y: 168, endPoint x: 160, endPoint y: 168, distance: 24.6
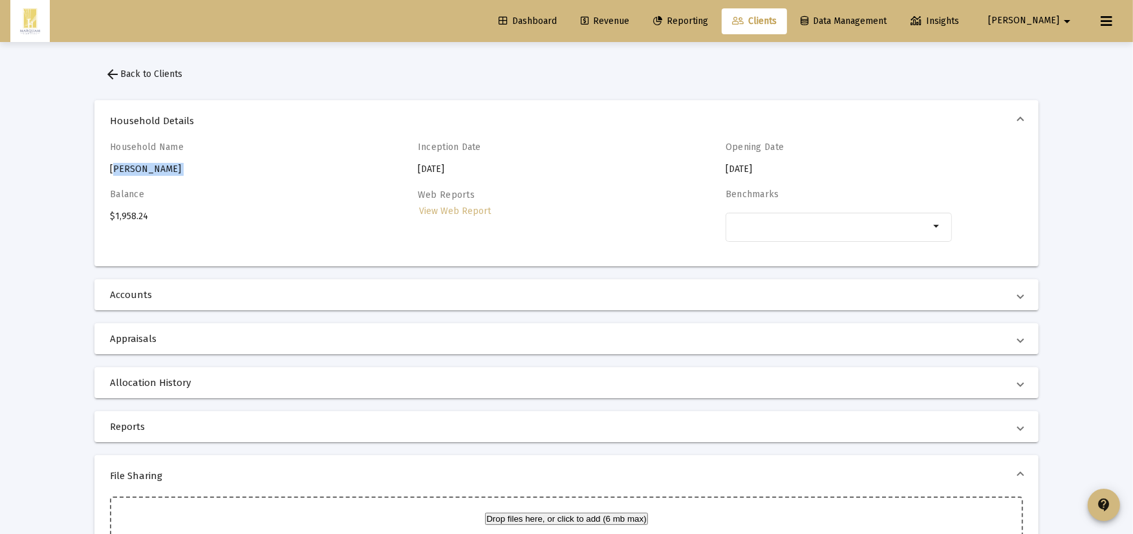
click at [160, 168] on div "Household Name Harith Al Karakji" at bounding box center [223, 159] width 226 height 34
drag, startPoint x: 160, startPoint y: 168, endPoint x: 114, endPoint y: 87, distance: 93.2
click at [114, 87] on button "arrow_back Back to Clients" at bounding box center [143, 74] width 98 height 26
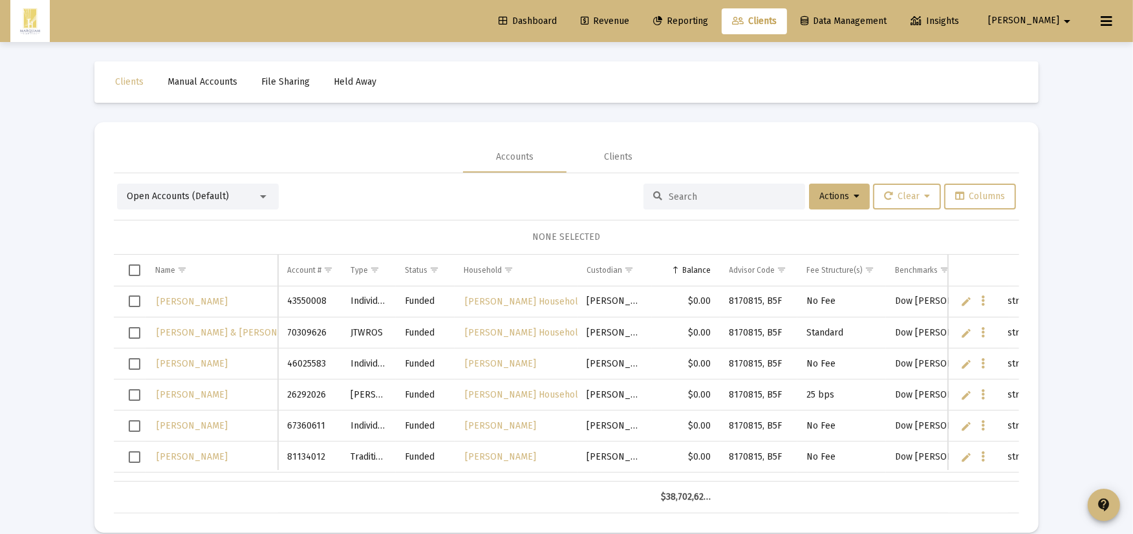
click at [224, 197] on span "Open Accounts (Default)" at bounding box center [178, 196] width 102 height 11
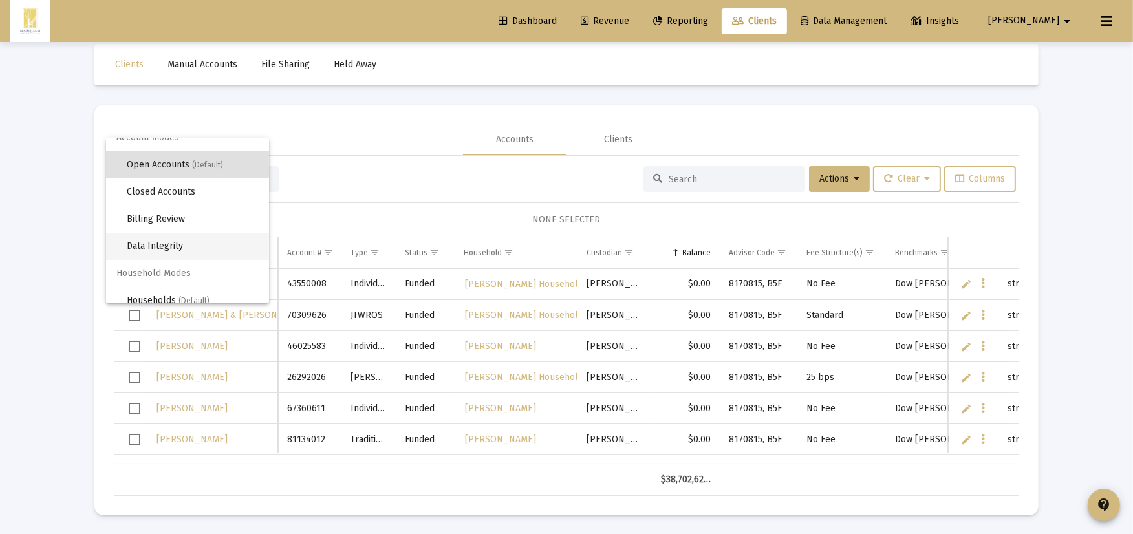
scroll to position [24, 0]
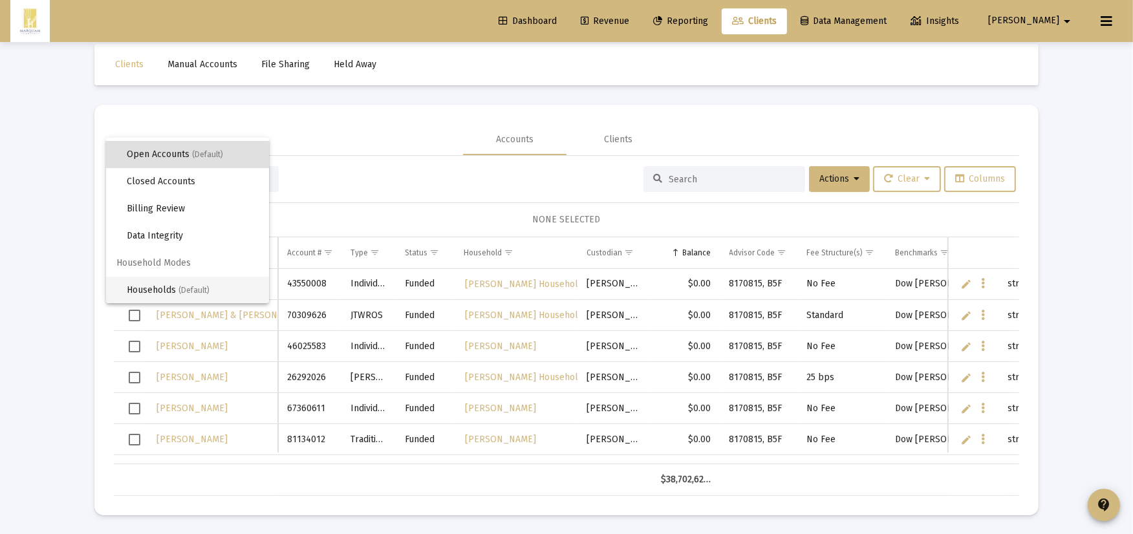
click at [162, 286] on span "Households (Default)" at bounding box center [193, 290] width 132 height 27
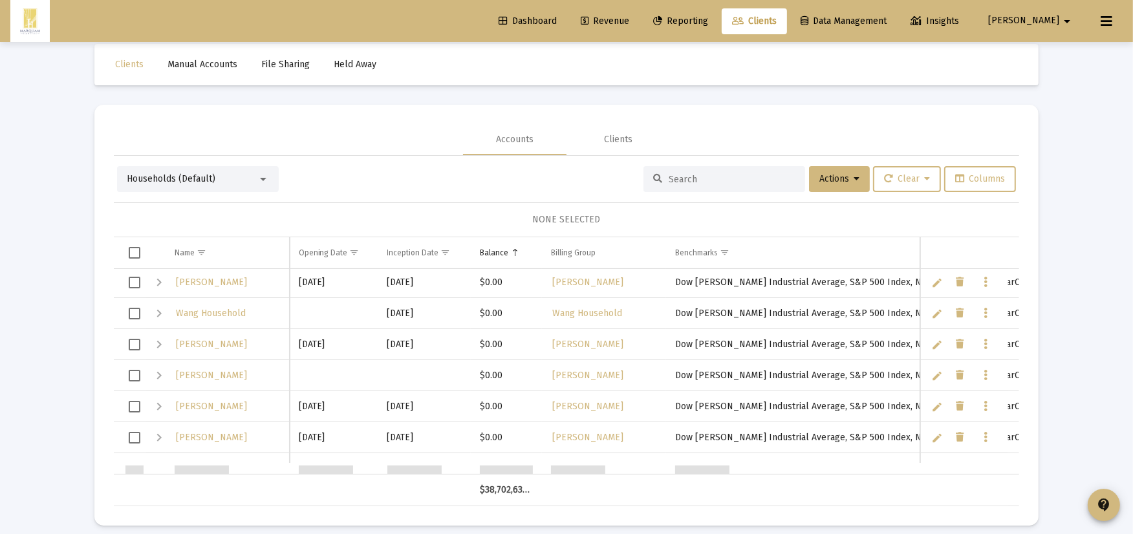
scroll to position [574, 0]
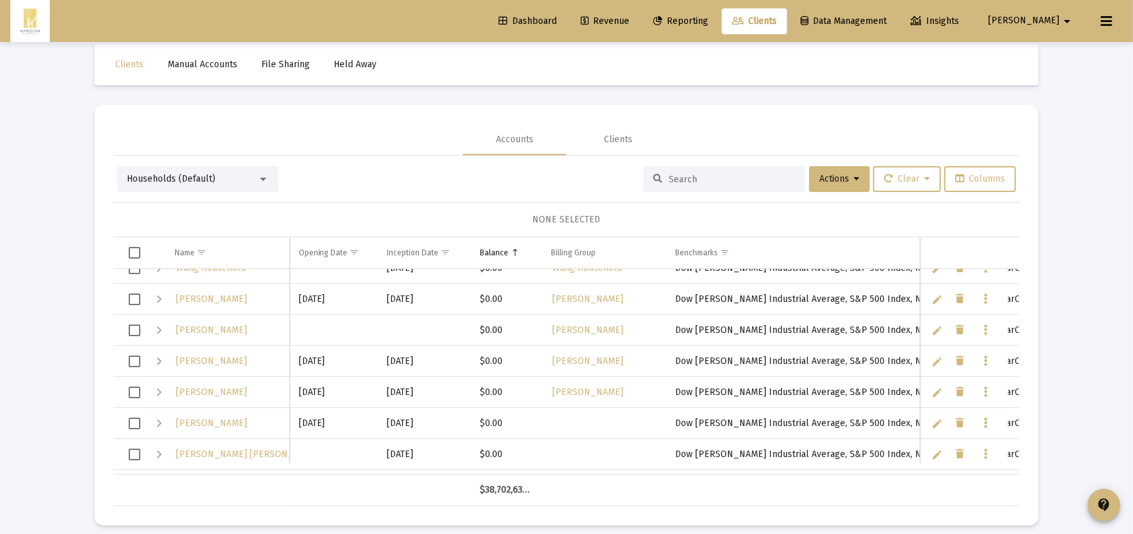
click at [686, 189] on div at bounding box center [725, 179] width 162 height 26
click at [681, 182] on input at bounding box center [732, 179] width 127 height 11
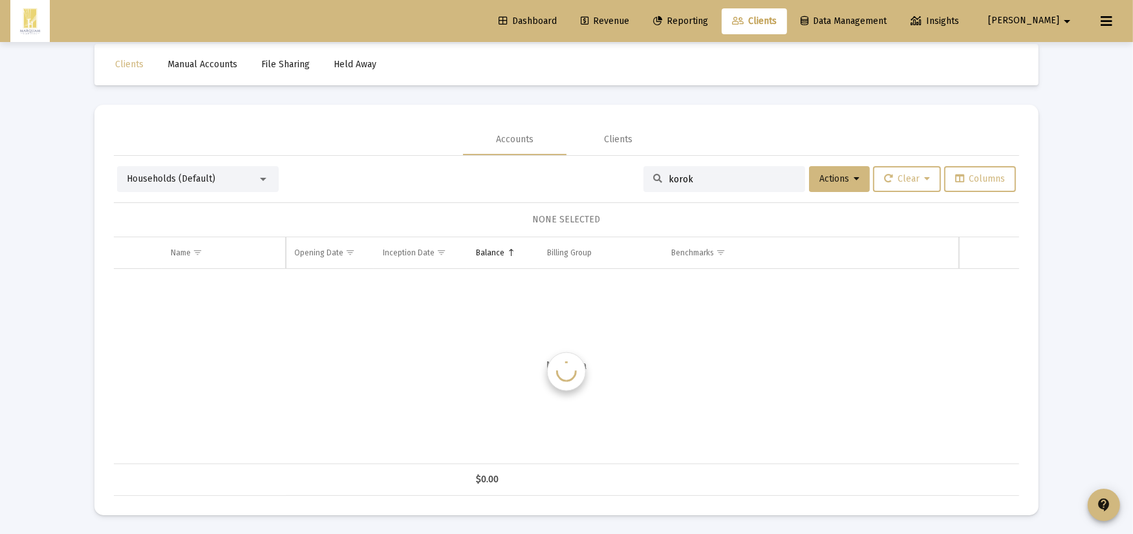
scroll to position [0, 0]
type input "harith"
click at [945, 291] on td "Data grid" at bounding box center [976, 284] width 88 height 31
click at [946, 289] on link "Edit" at bounding box center [949, 285] width 12 height 12
drag, startPoint x: 217, startPoint y: 283, endPoint x: 210, endPoint y: 283, distance: 7.1
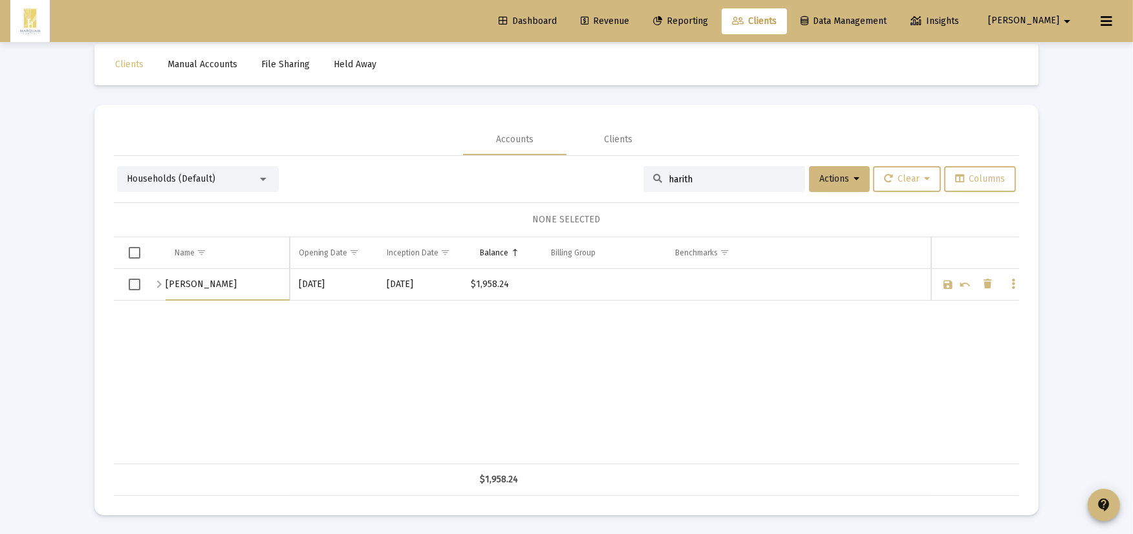
click at [210, 283] on input "[PERSON_NAME]" at bounding box center [228, 284] width 124 height 31
click at [217, 283] on input "[PERSON_NAME]" at bounding box center [228, 284] width 124 height 31
type input "[PERSON_NAME]"
click at [952, 283] on link "Save" at bounding box center [949, 285] width 12 height 12
click at [157, 281] on div "Expand" at bounding box center [159, 284] width 16 height 16
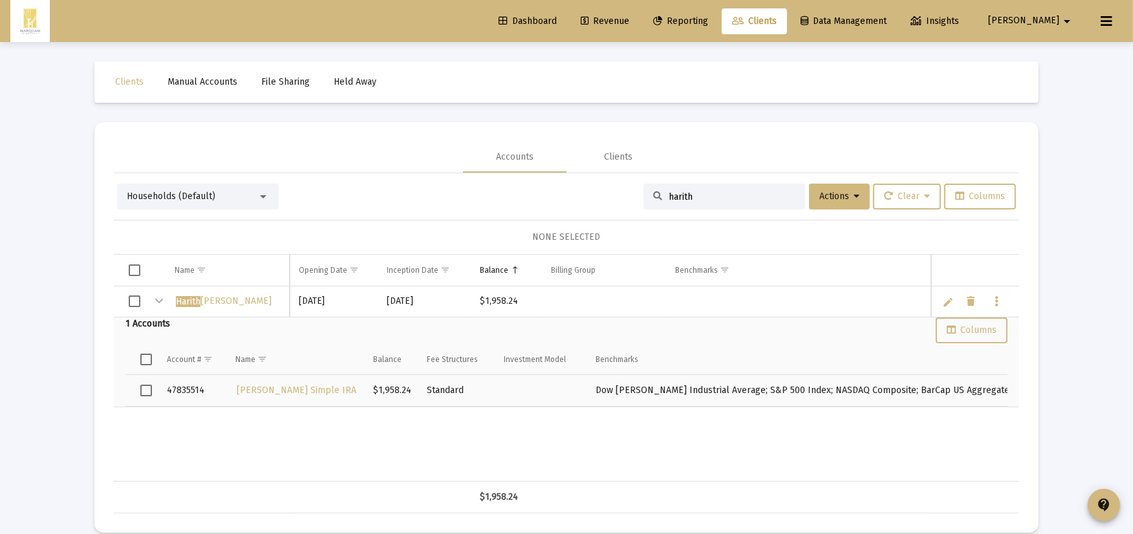
click at [557, 22] on span "Dashboard" at bounding box center [528, 21] width 58 height 11
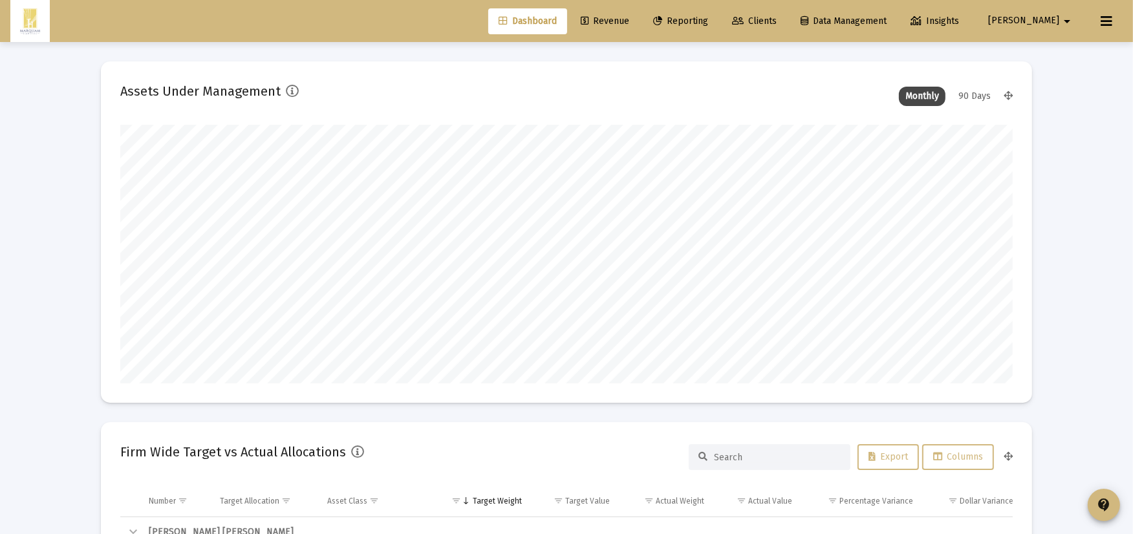
scroll to position [259, 417]
